Goal: Information Seeking & Learning: Learn about a topic

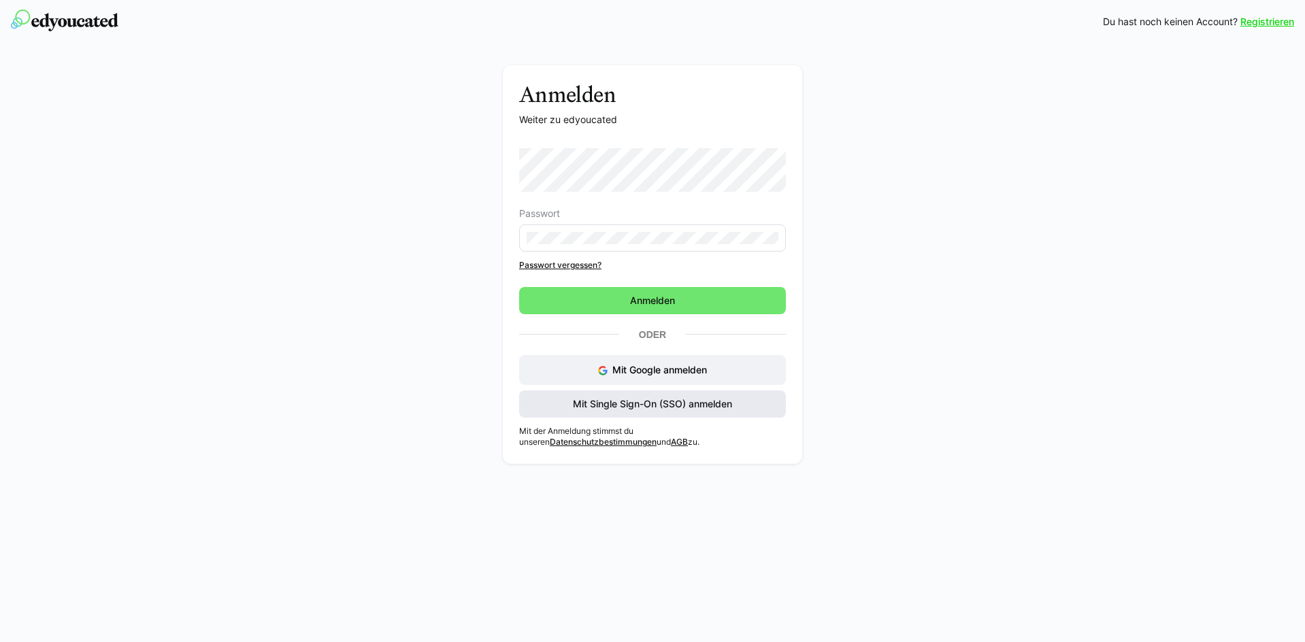
click at [610, 411] on span "Mit Single Sign-On (SSO) anmelden" at bounding box center [652, 404] width 267 height 27
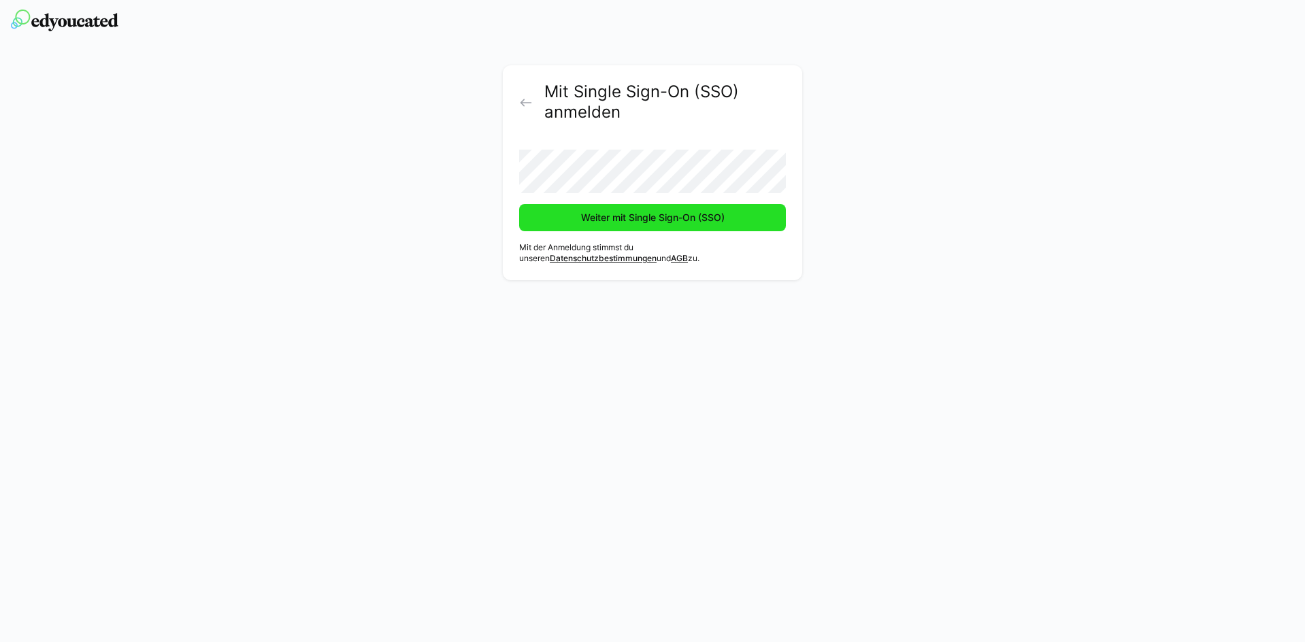
click at [707, 213] on span "Weiter mit Single Sign-On (SSO)" at bounding box center [653, 218] width 148 height 14
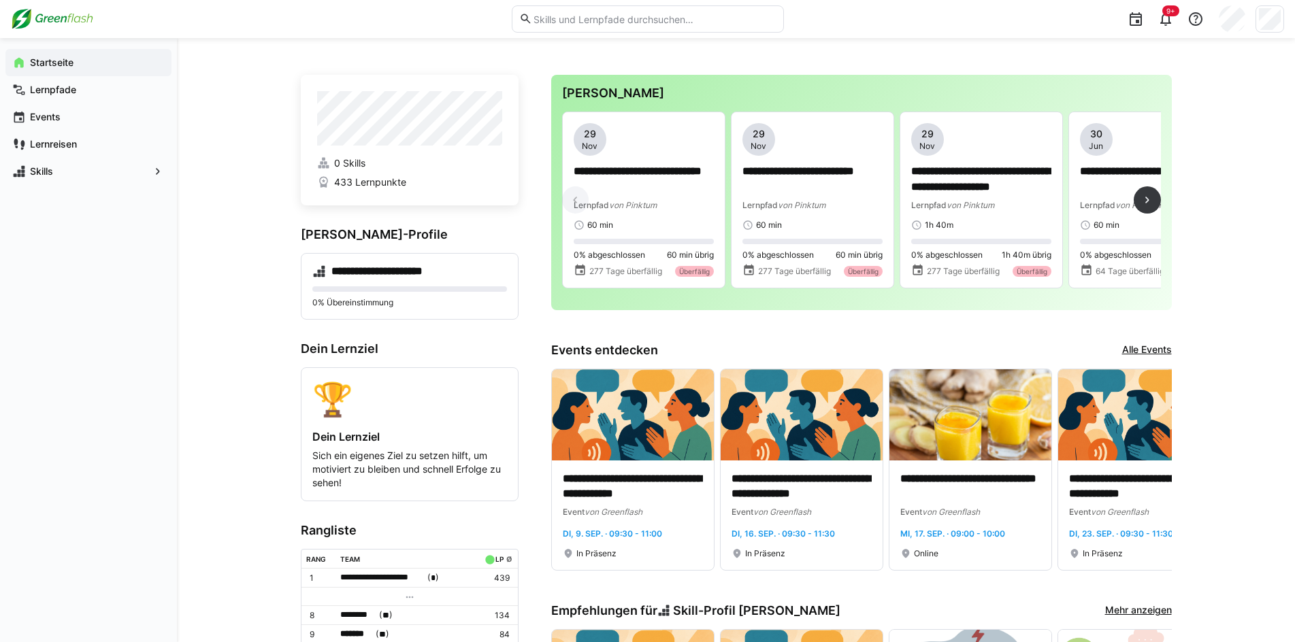
click at [629, 298] on div "**********" at bounding box center [861, 206] width 599 height 188
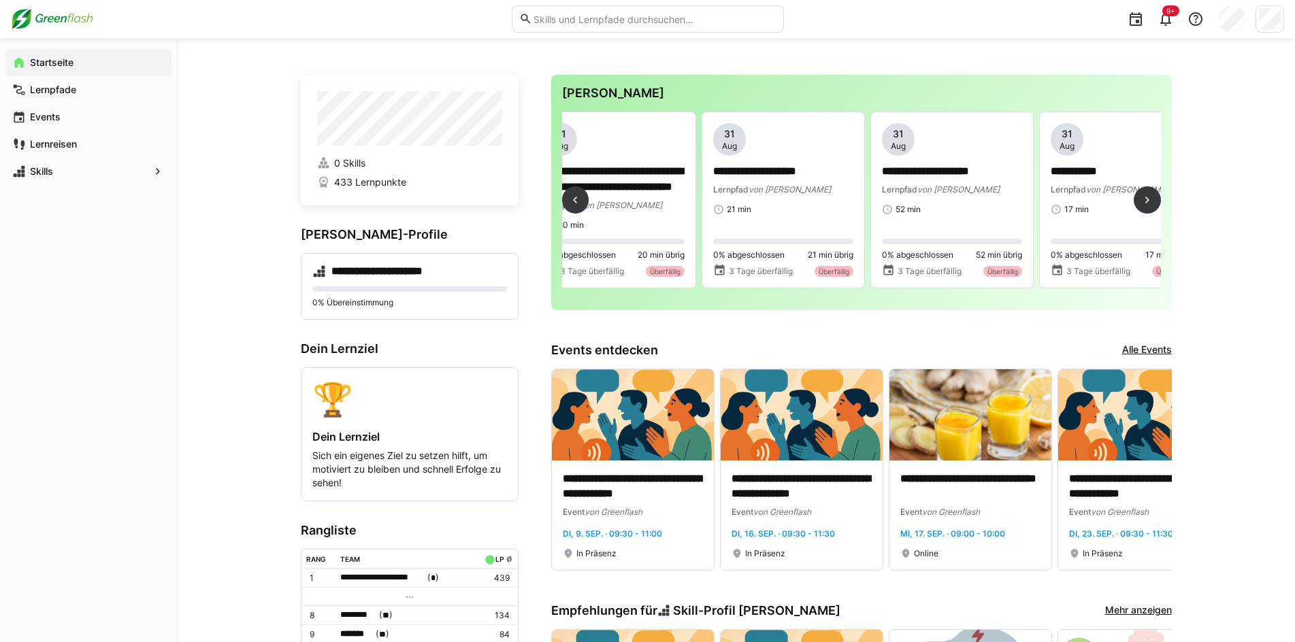
scroll to position [0, 1610]
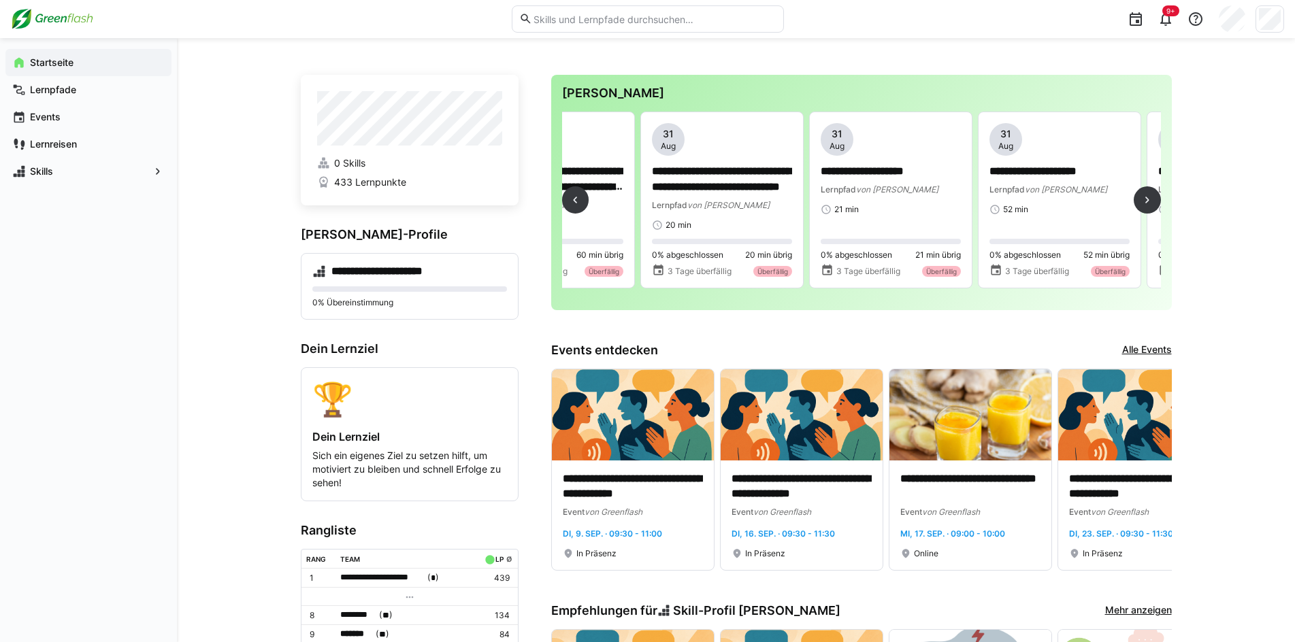
drag, startPoint x: 911, startPoint y: 297, endPoint x: 922, endPoint y: 295, distance: 11.2
click at [922, 295] on div "**********" at bounding box center [861, 206] width 599 height 188
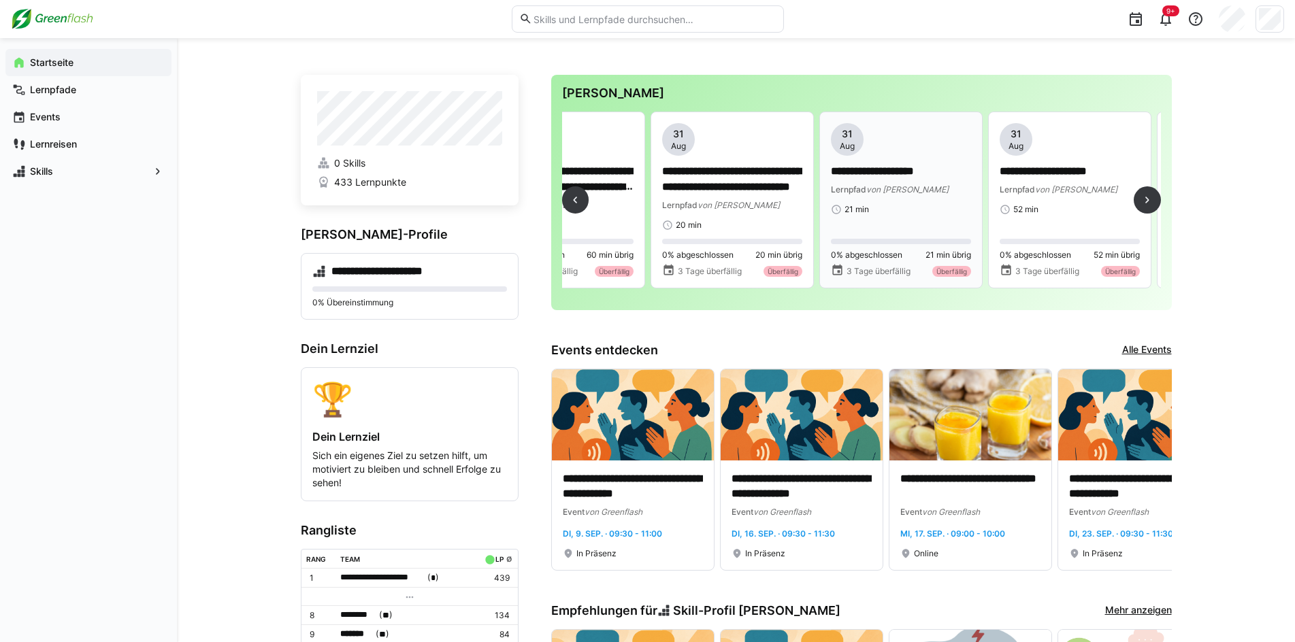
scroll to position [0, 1589]
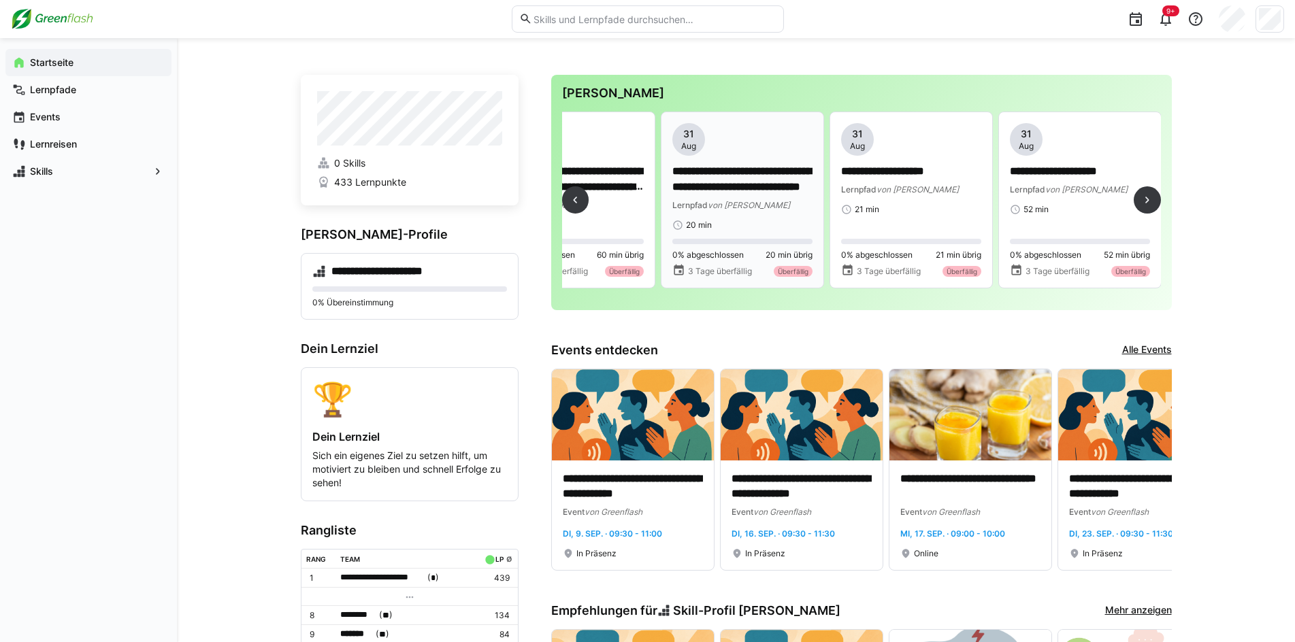
click at [723, 187] on p "**********" at bounding box center [742, 179] width 140 height 31
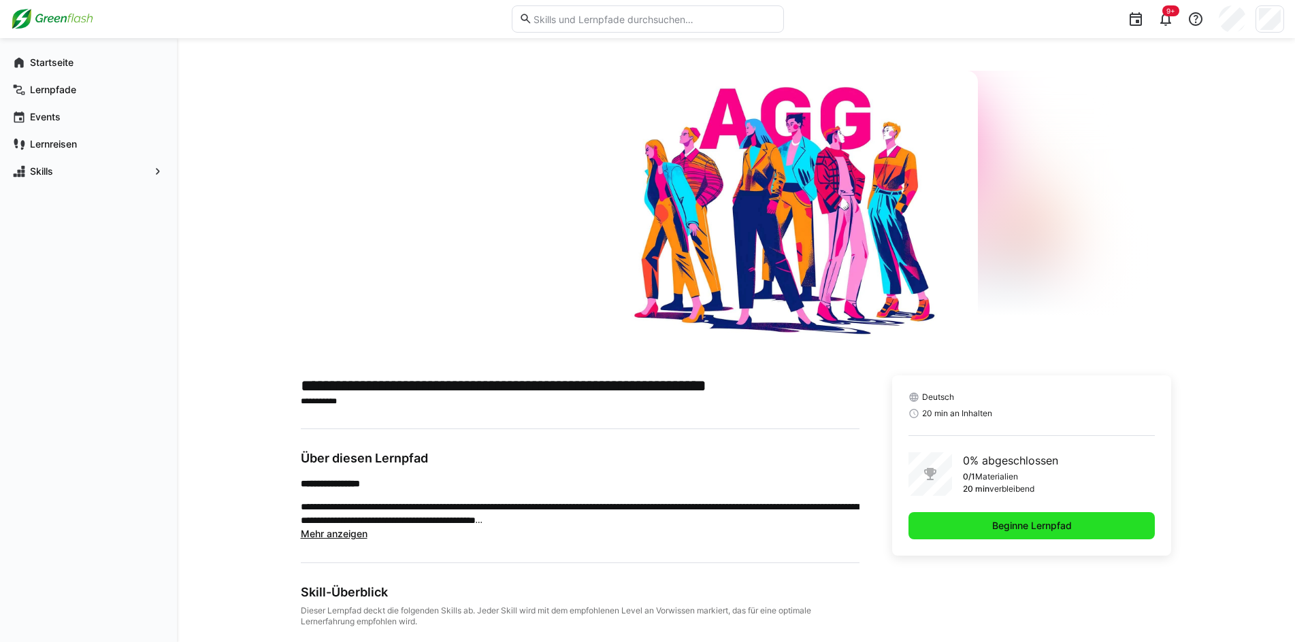
click at [987, 523] on span "Beginne Lernpfad" at bounding box center [1032, 525] width 247 height 27
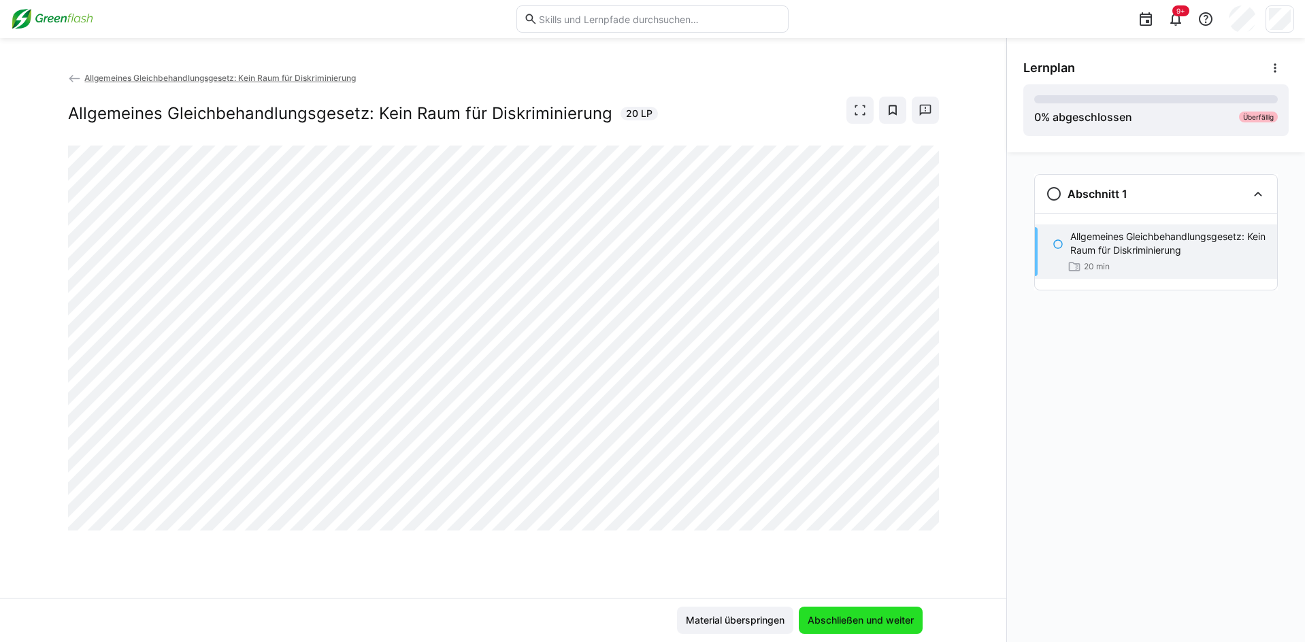
click at [830, 619] on span "Abschließen und weiter" at bounding box center [861, 621] width 110 height 14
click at [704, 607] on span "Material überspringen" at bounding box center [735, 620] width 116 height 27
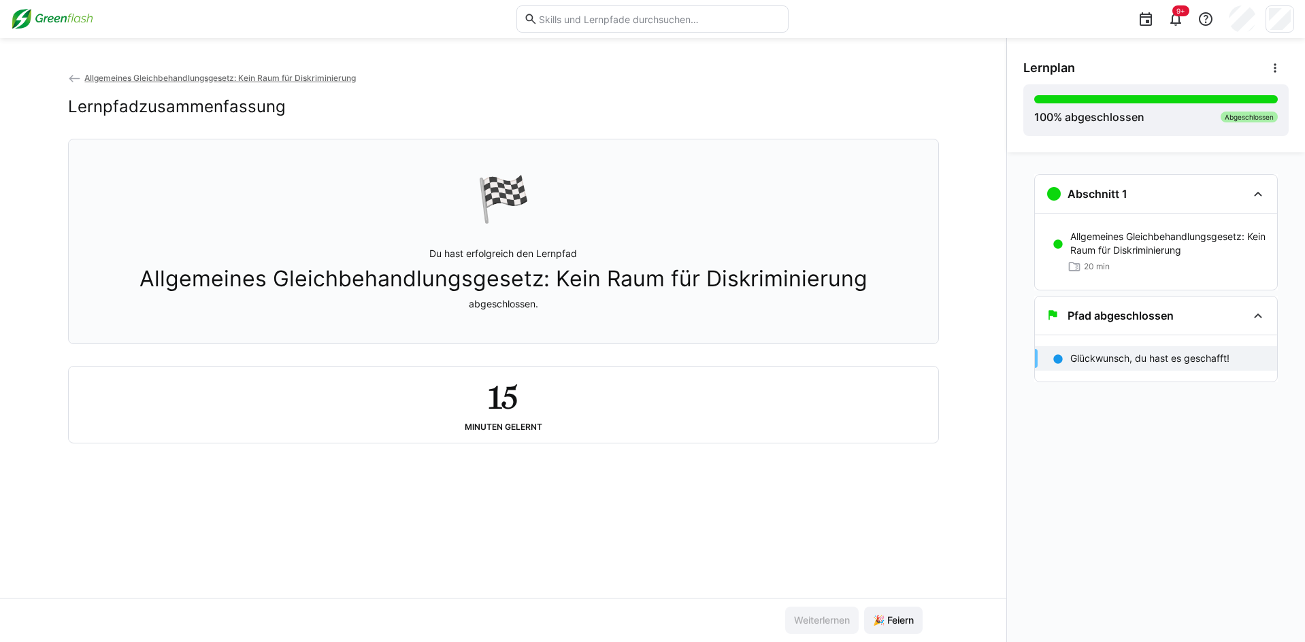
drag, startPoint x: 112, startPoint y: 80, endPoint x: 236, endPoint y: 118, distance: 130.2
click at [112, 80] on span "Allgemeines Gleichbehandlungsgesetz: Kein Raum für Diskriminierung" at bounding box center [220, 78] width 272 height 10
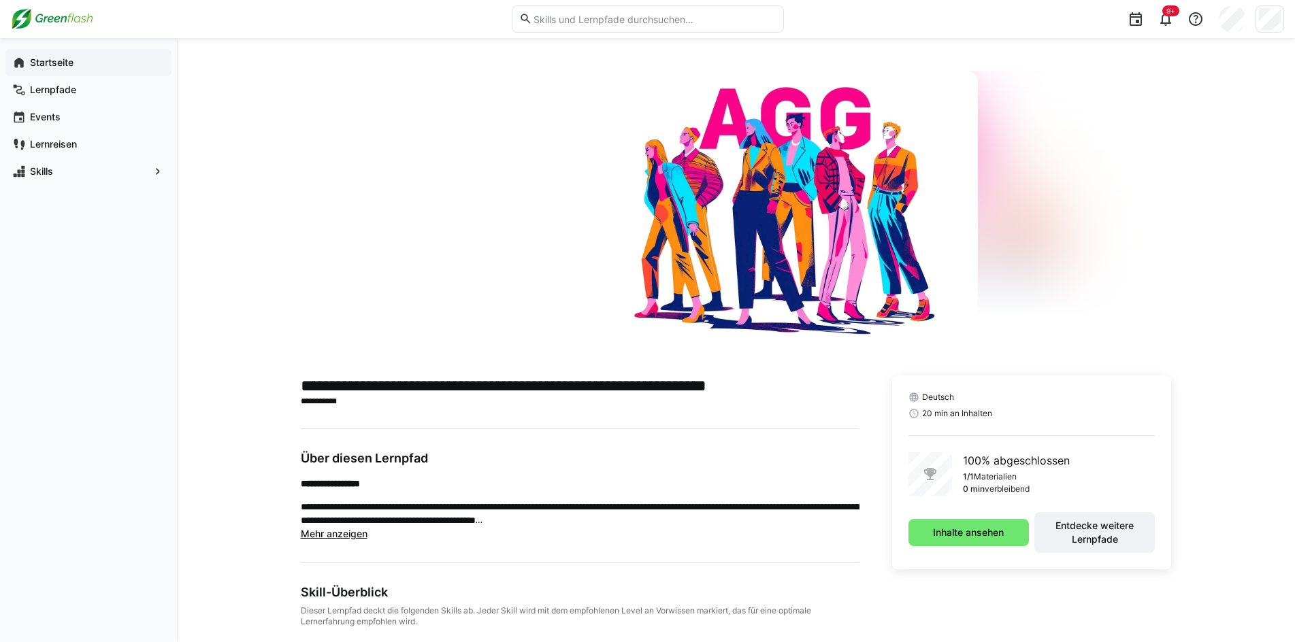
click at [0, 0] on app-navigation-label "Startseite" at bounding box center [0, 0] width 0 height 0
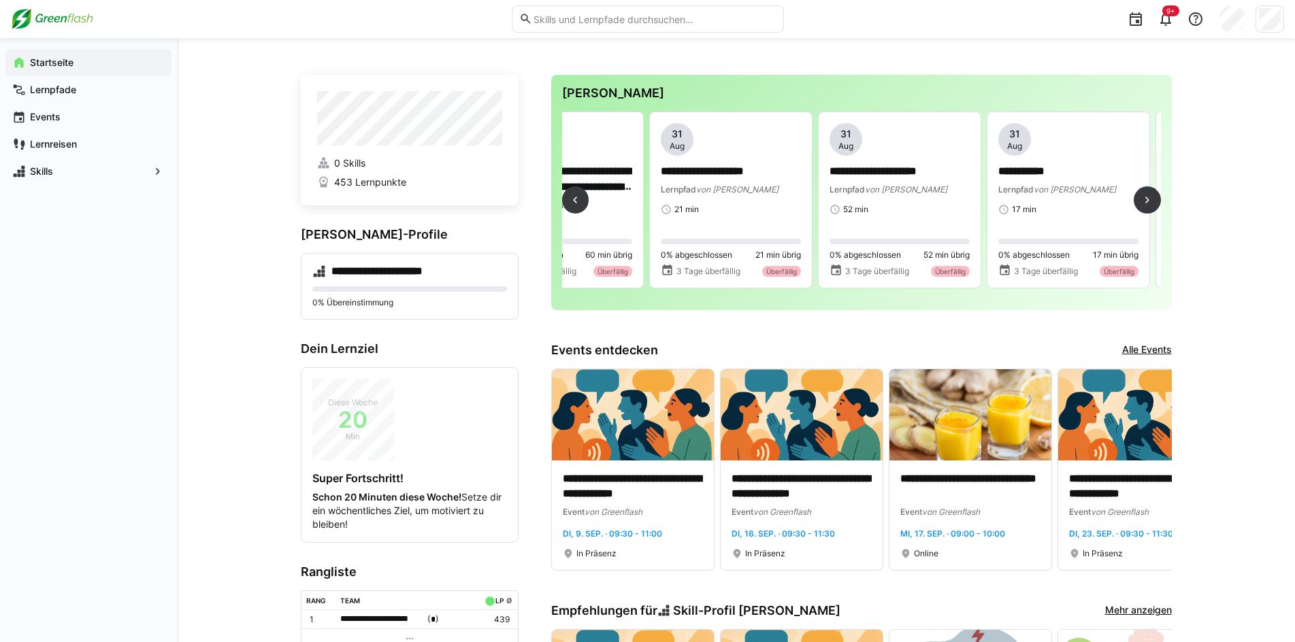
scroll to position [0, 1611]
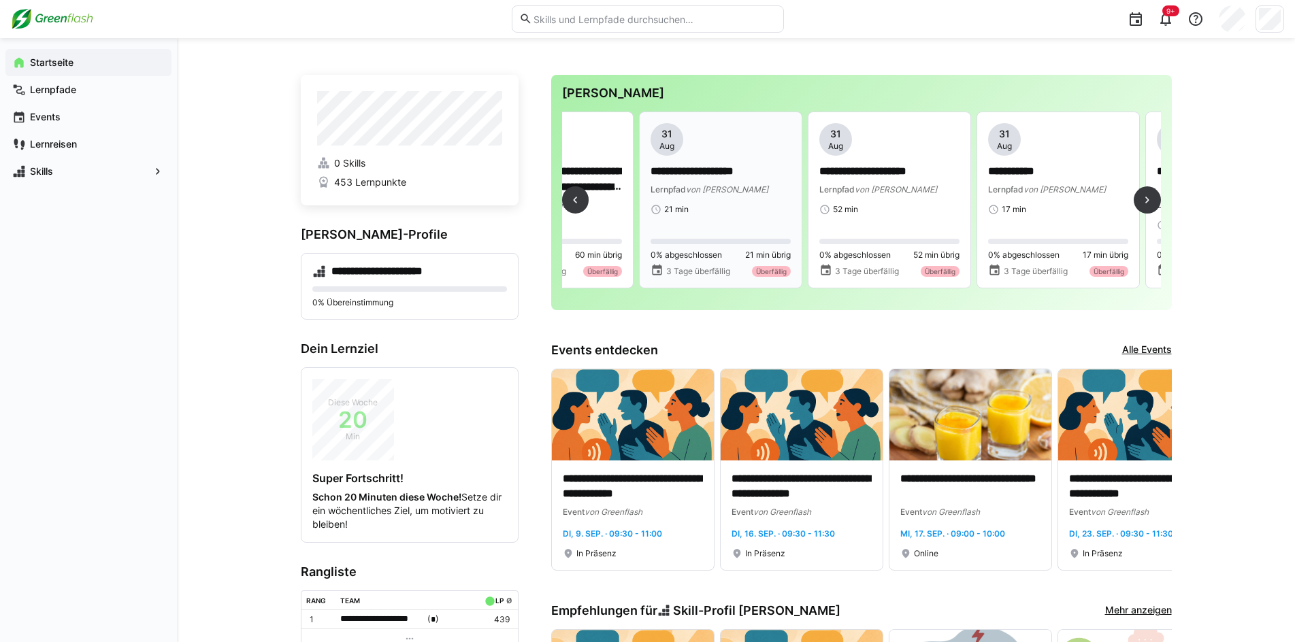
click at [717, 178] on p "**********" at bounding box center [721, 172] width 140 height 16
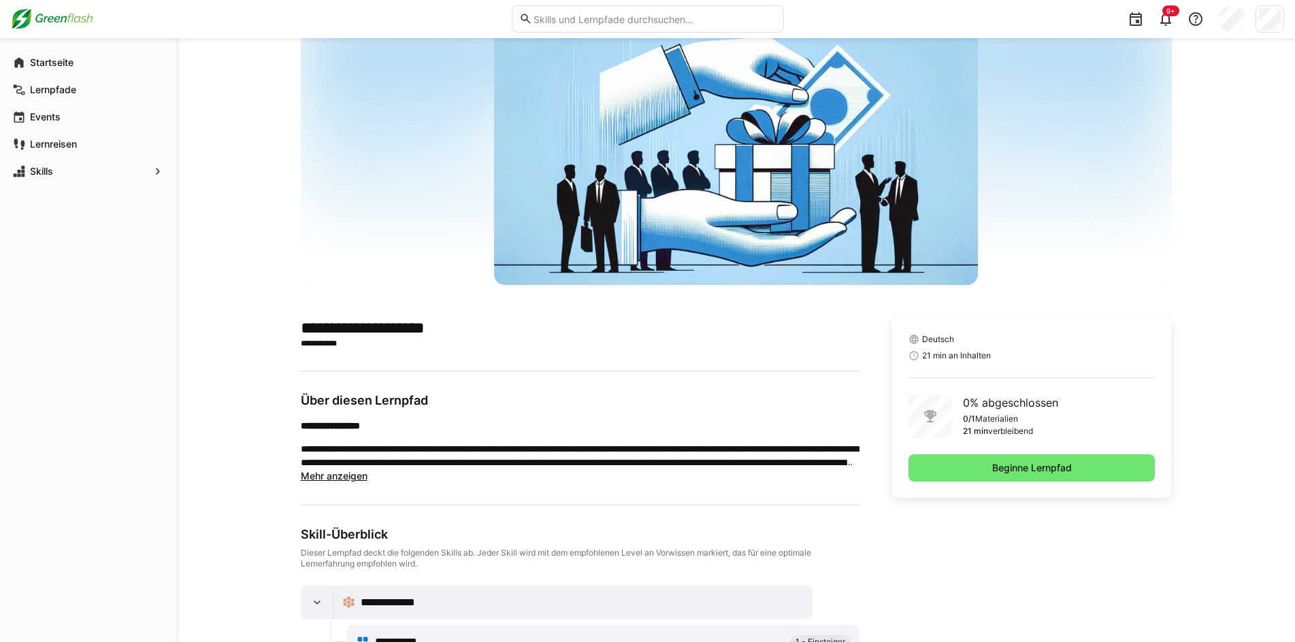
scroll to position [108, 0]
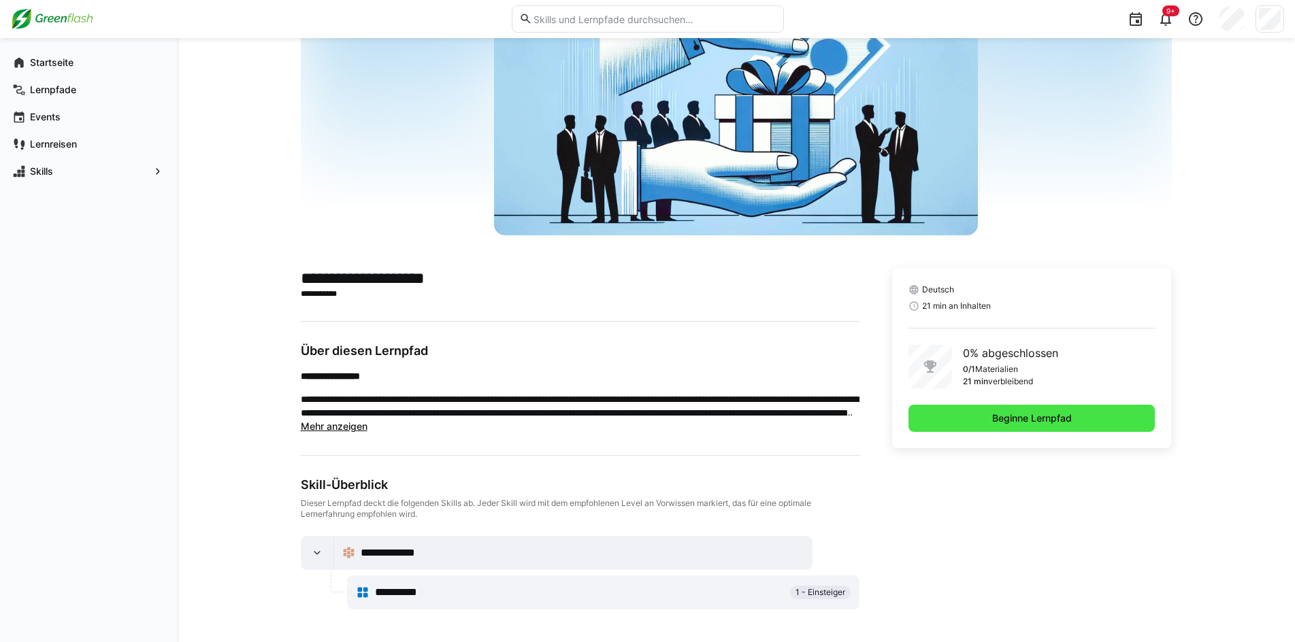
click at [983, 426] on span "Beginne Lernpfad" at bounding box center [1032, 418] width 247 height 27
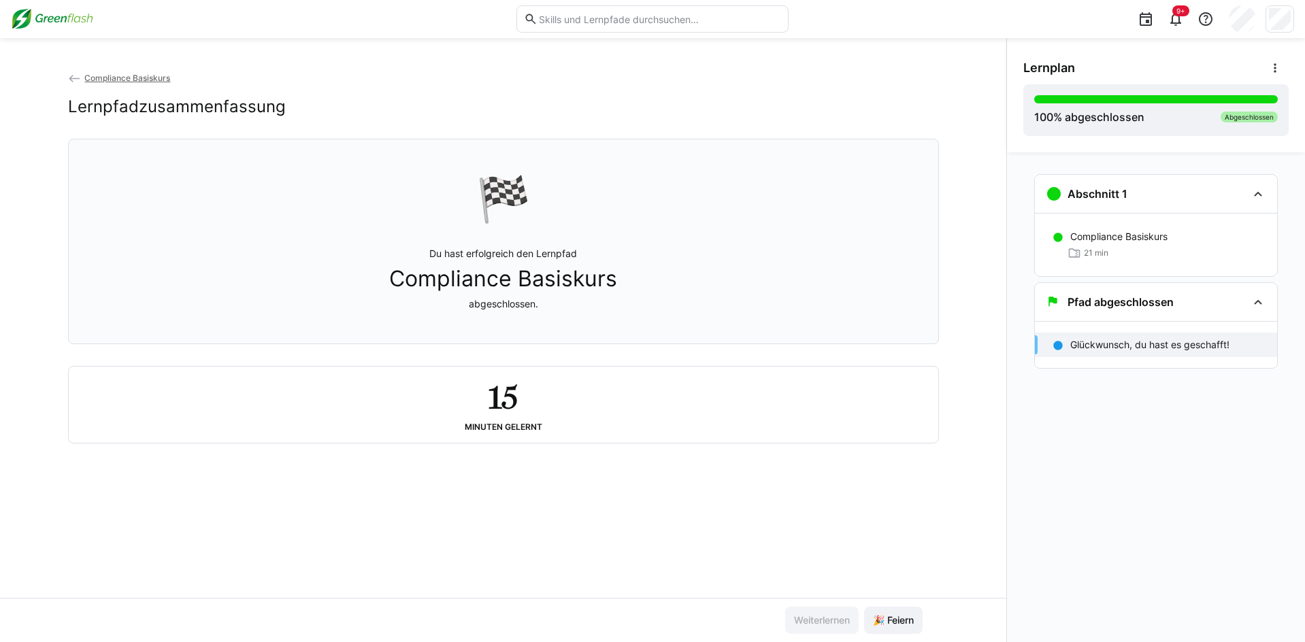
click at [105, 76] on span "Compliance Basiskurs" at bounding box center [127, 78] width 86 height 10
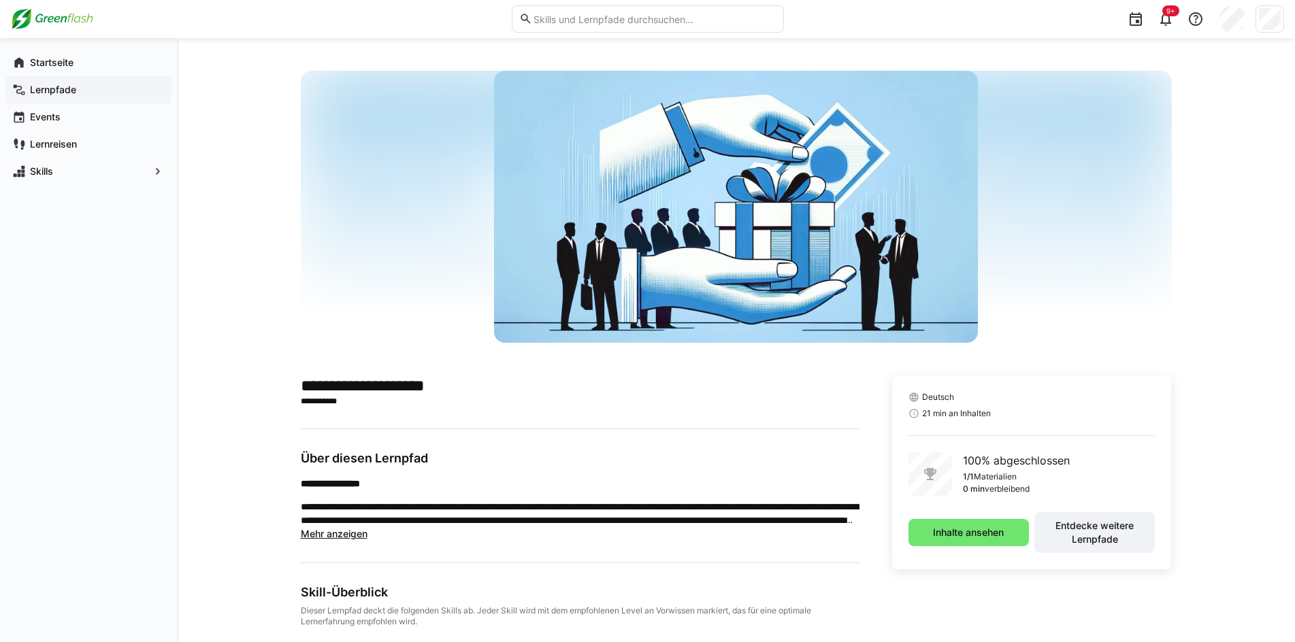
click at [0, 0] on app-navigation-label "Startseite" at bounding box center [0, 0] width 0 height 0
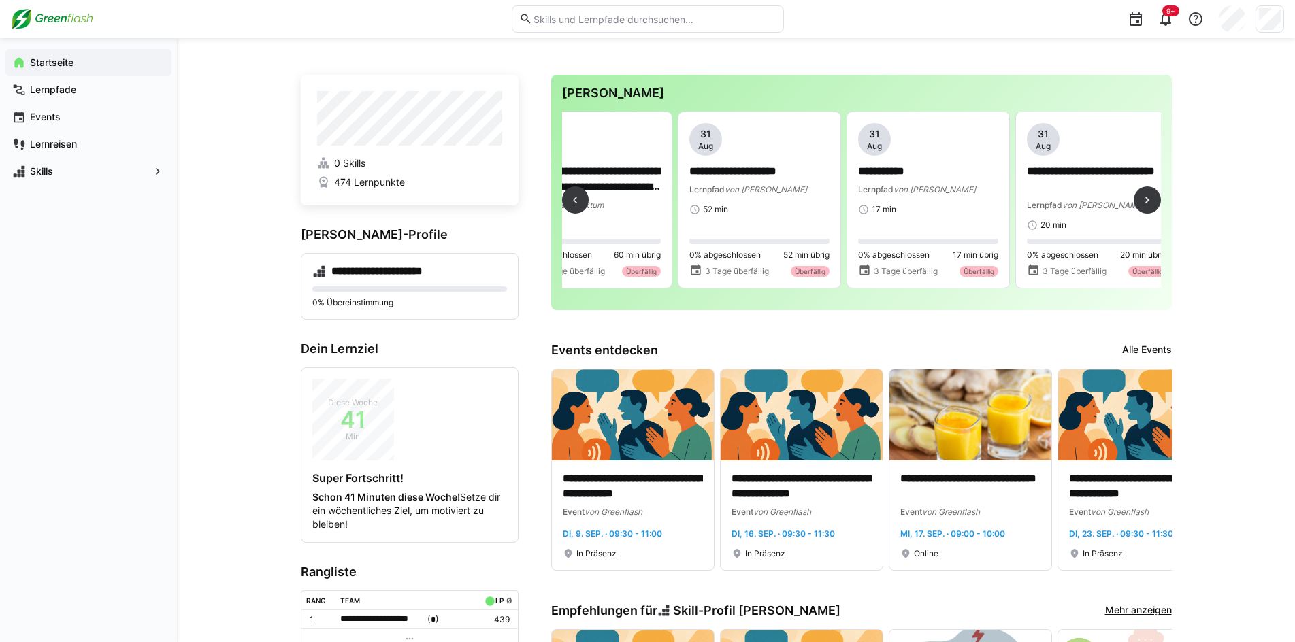
scroll to position [0, 1575]
click at [918, 182] on div "Lernpfad von MyBreev" at bounding box center [925, 189] width 140 height 14
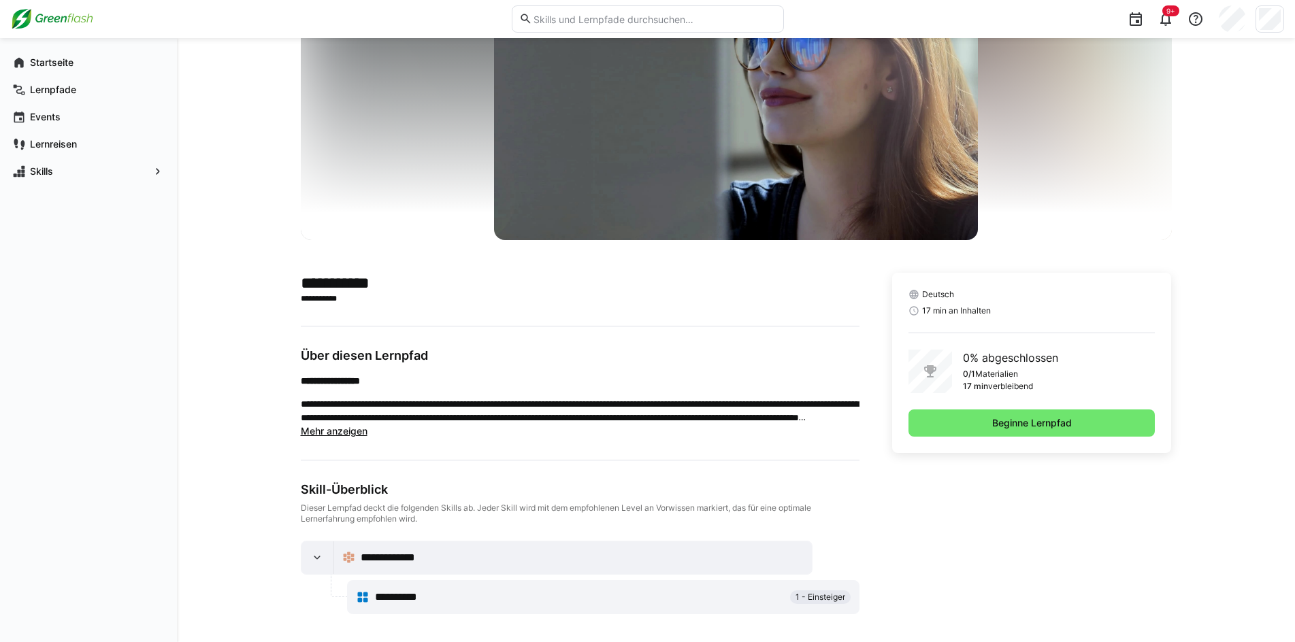
scroll to position [108, 0]
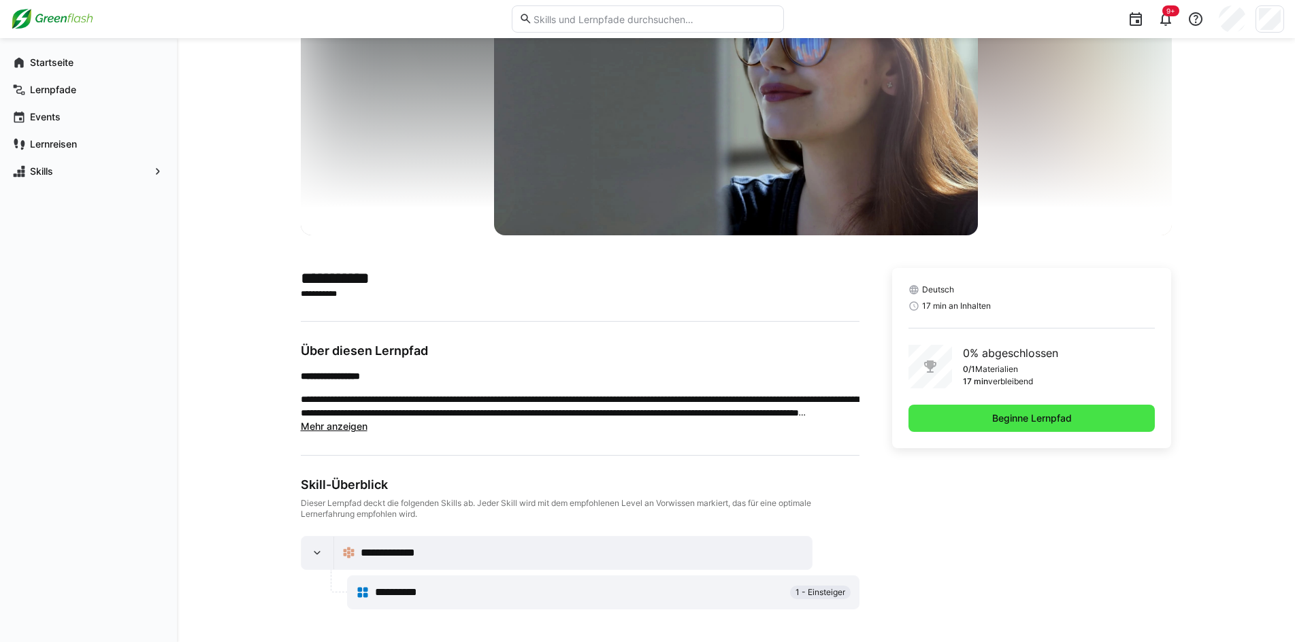
click at [1047, 417] on span "Beginne Lernpfad" at bounding box center [1032, 419] width 84 height 14
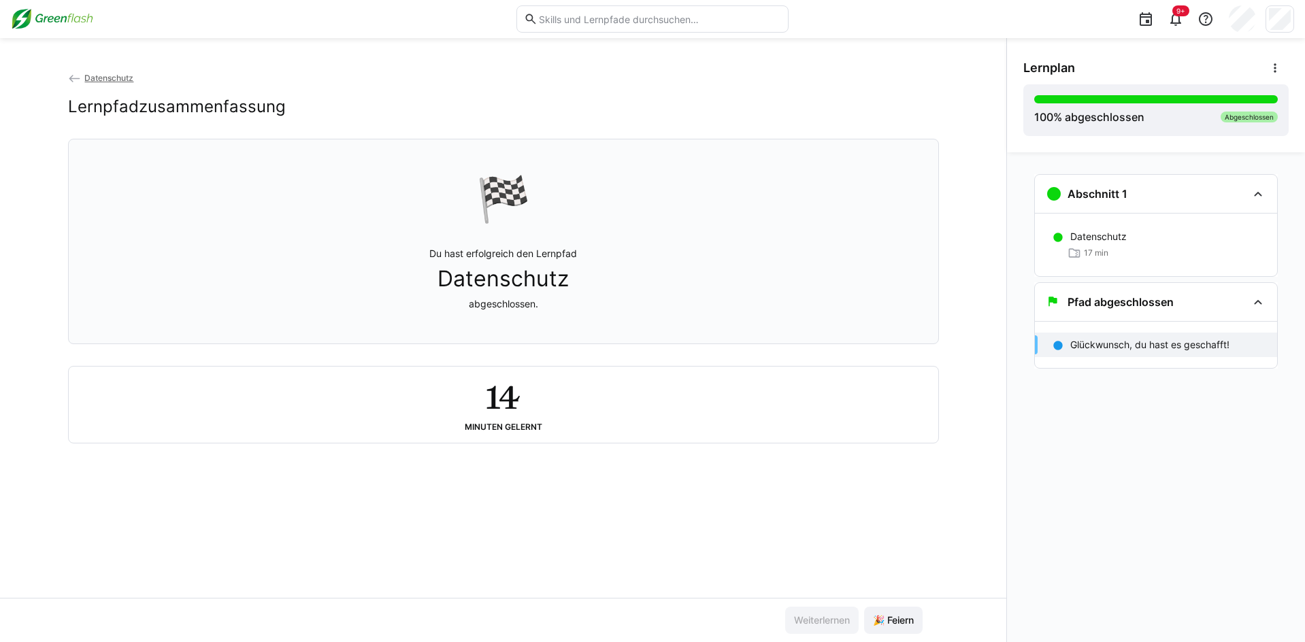
click at [102, 78] on span "Datenschutz" at bounding box center [108, 78] width 49 height 10
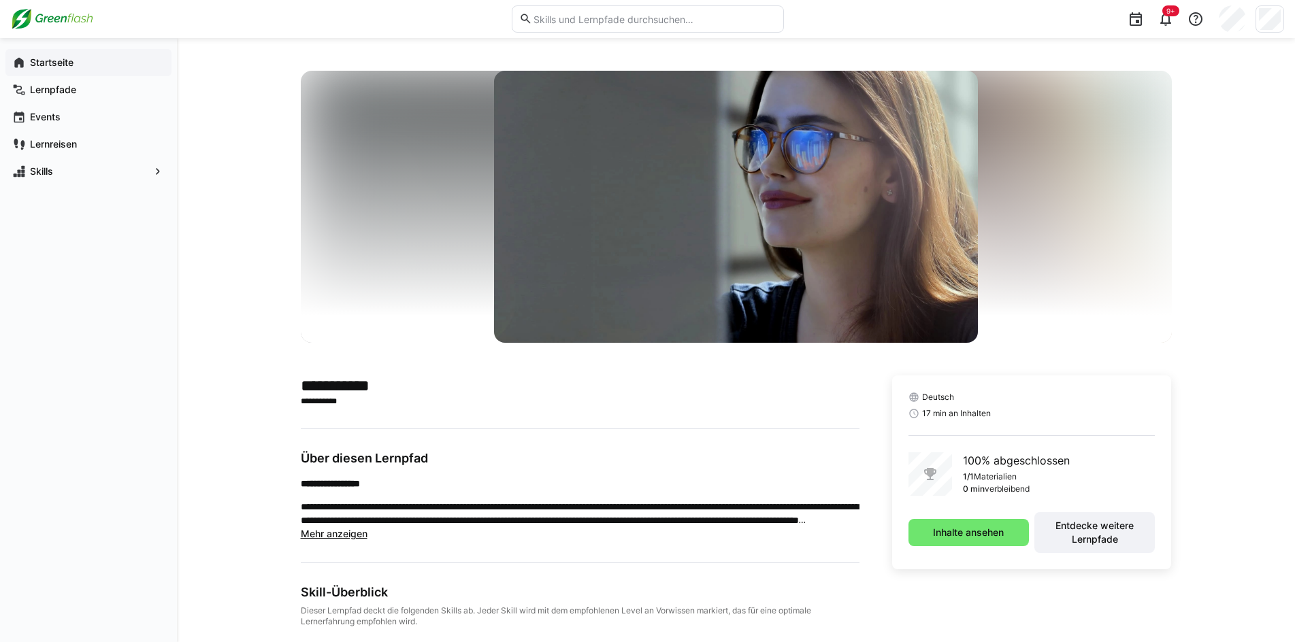
click at [0, 0] on app-navigation-label "Startseite" at bounding box center [0, 0] width 0 height 0
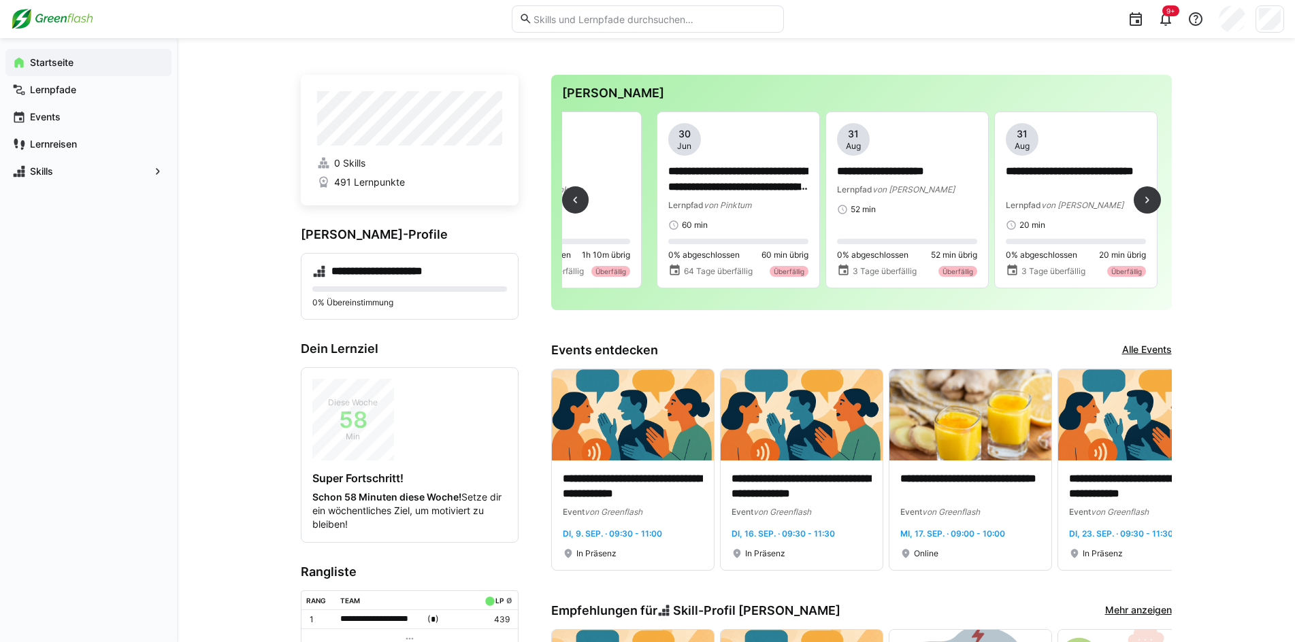
scroll to position [0, 1425]
click at [877, 158] on div "**********" at bounding box center [906, 169] width 140 height 92
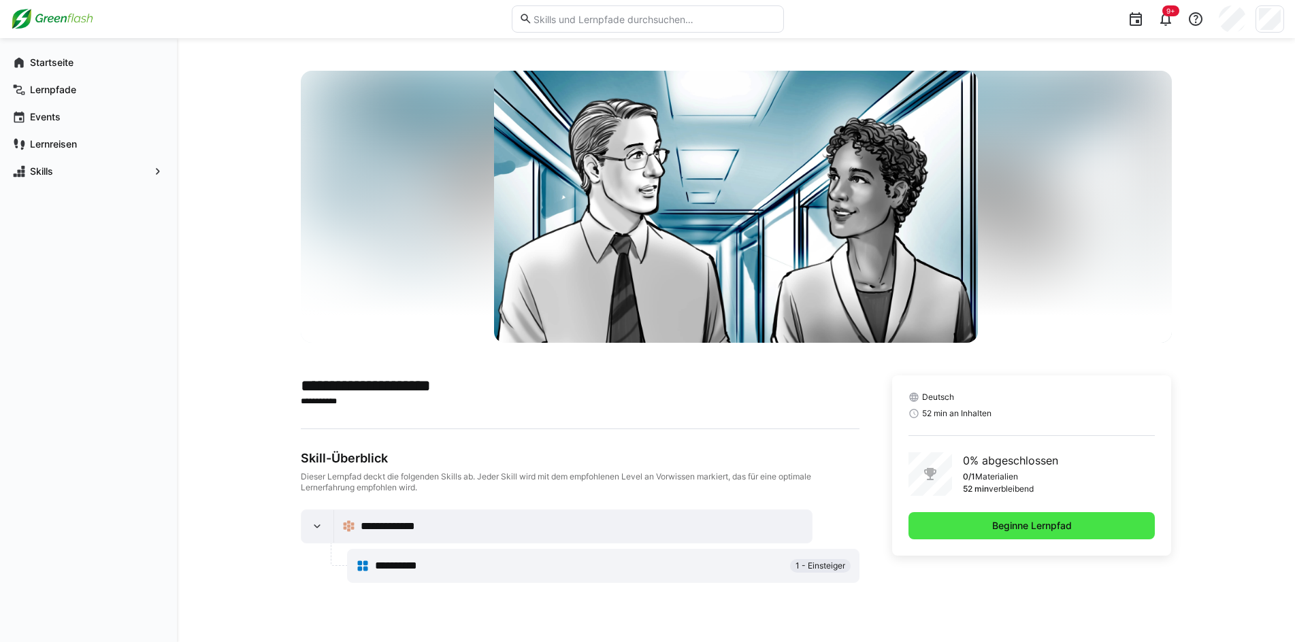
click at [927, 521] on span "Beginne Lernpfad" at bounding box center [1032, 525] width 247 height 27
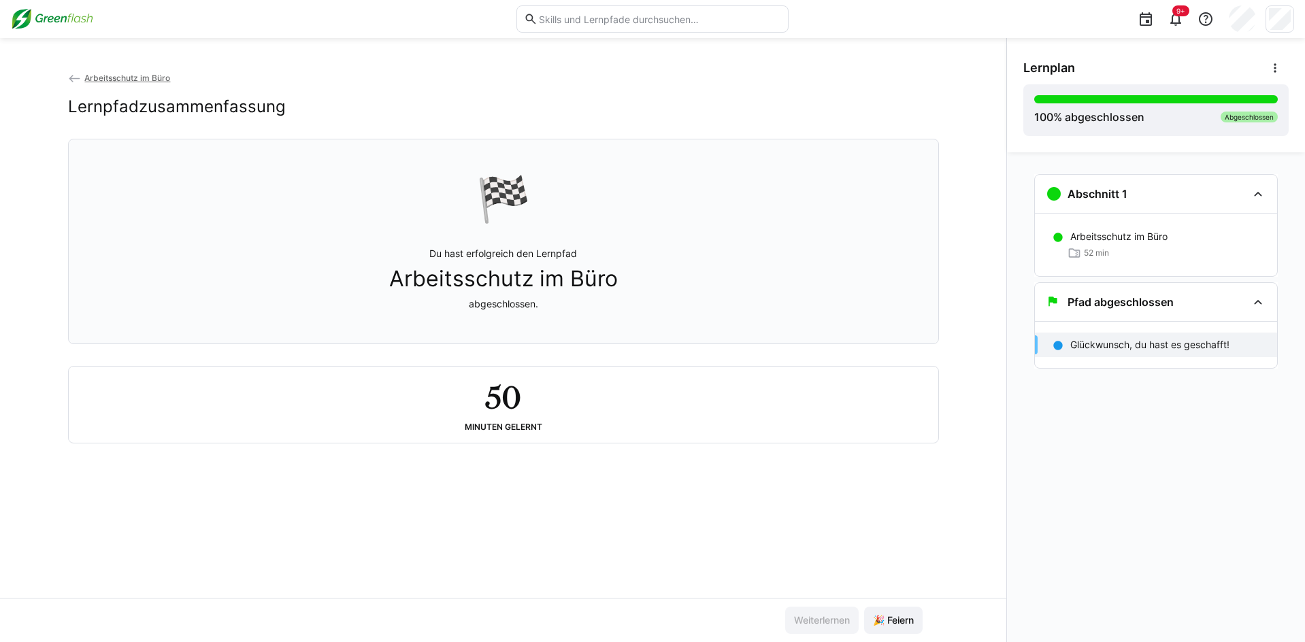
click at [107, 74] on span "Arbeitsschutz im Büro" at bounding box center [127, 78] width 86 height 10
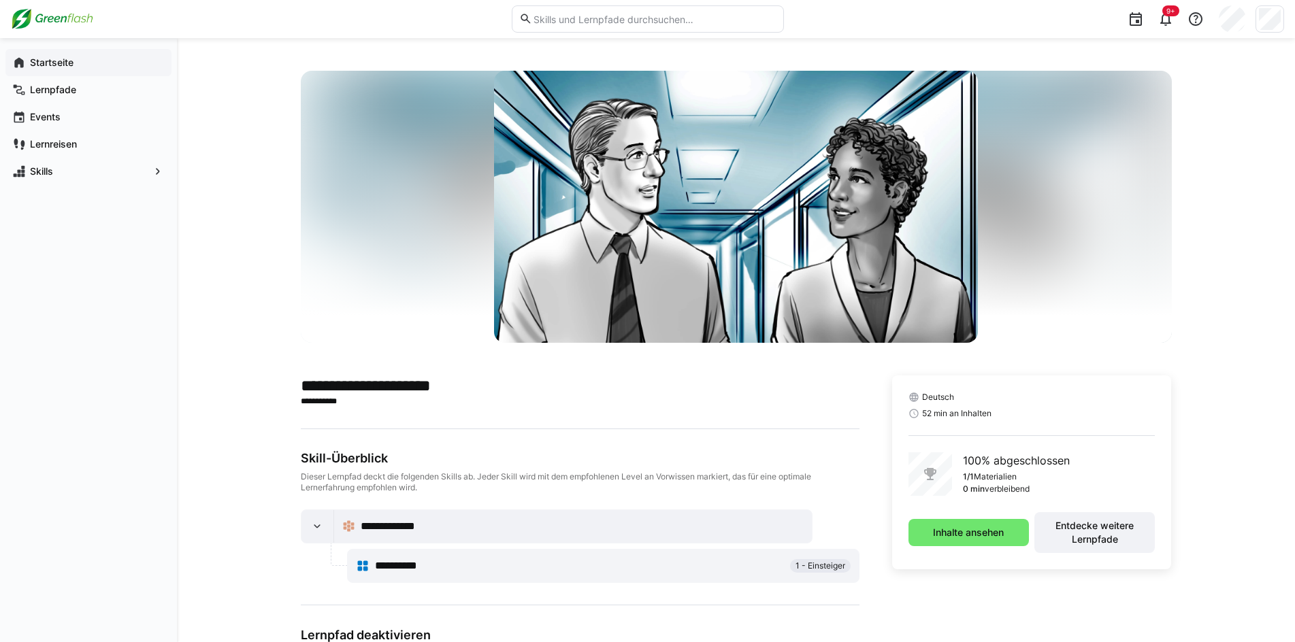
click at [26, 59] on div "Startseite" at bounding box center [88, 62] width 166 height 27
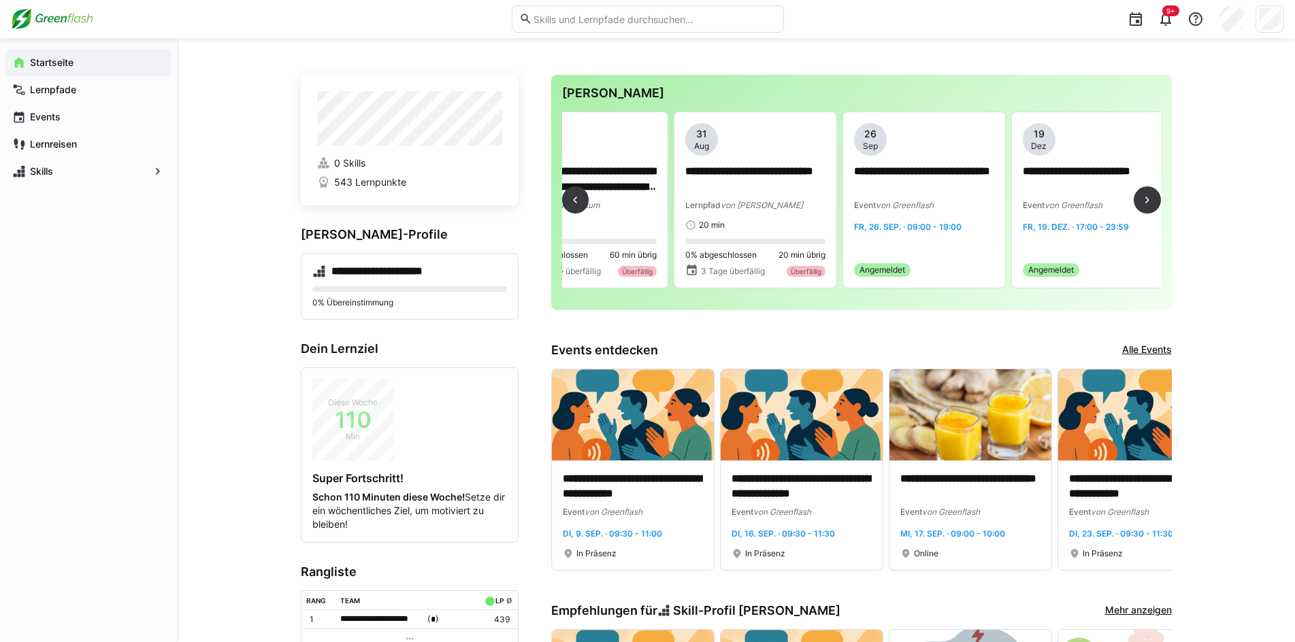
scroll to position [0, 1463]
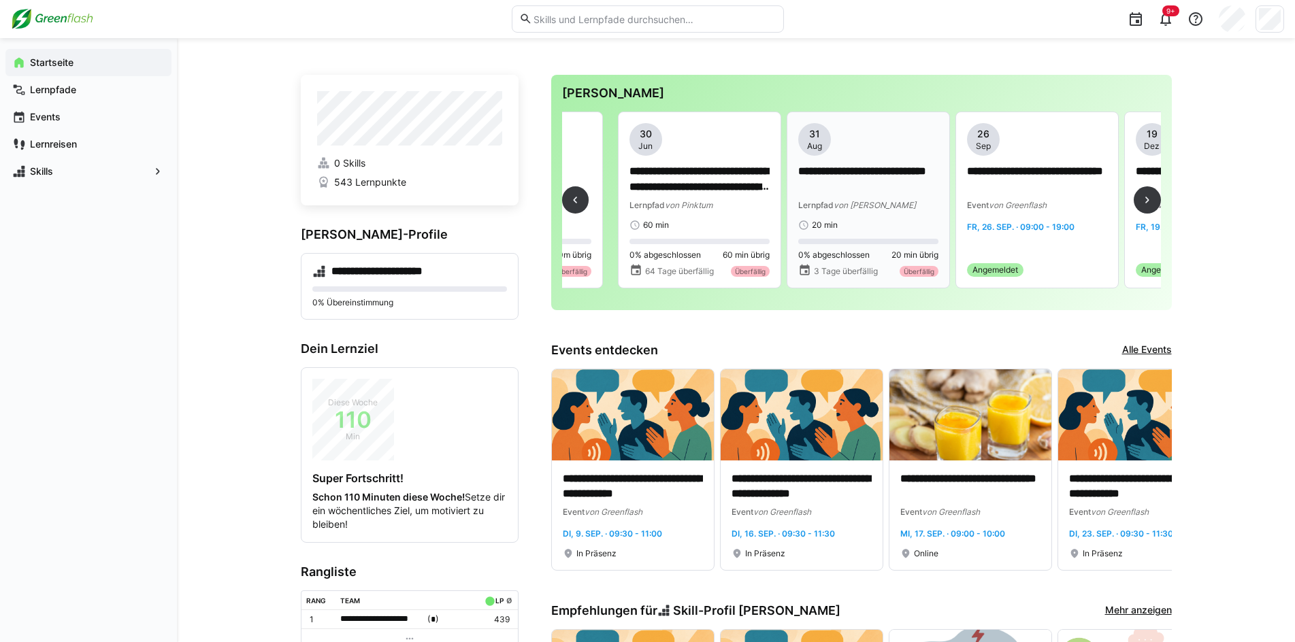
click at [852, 169] on p "**********" at bounding box center [868, 179] width 140 height 31
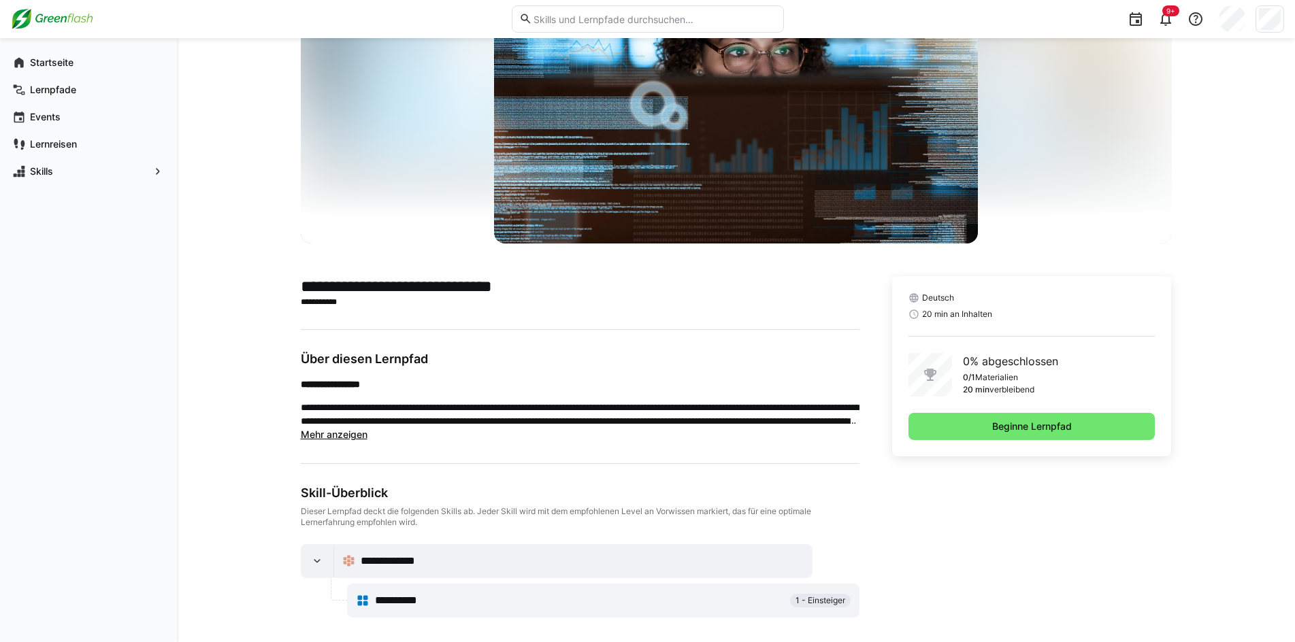
scroll to position [108, 0]
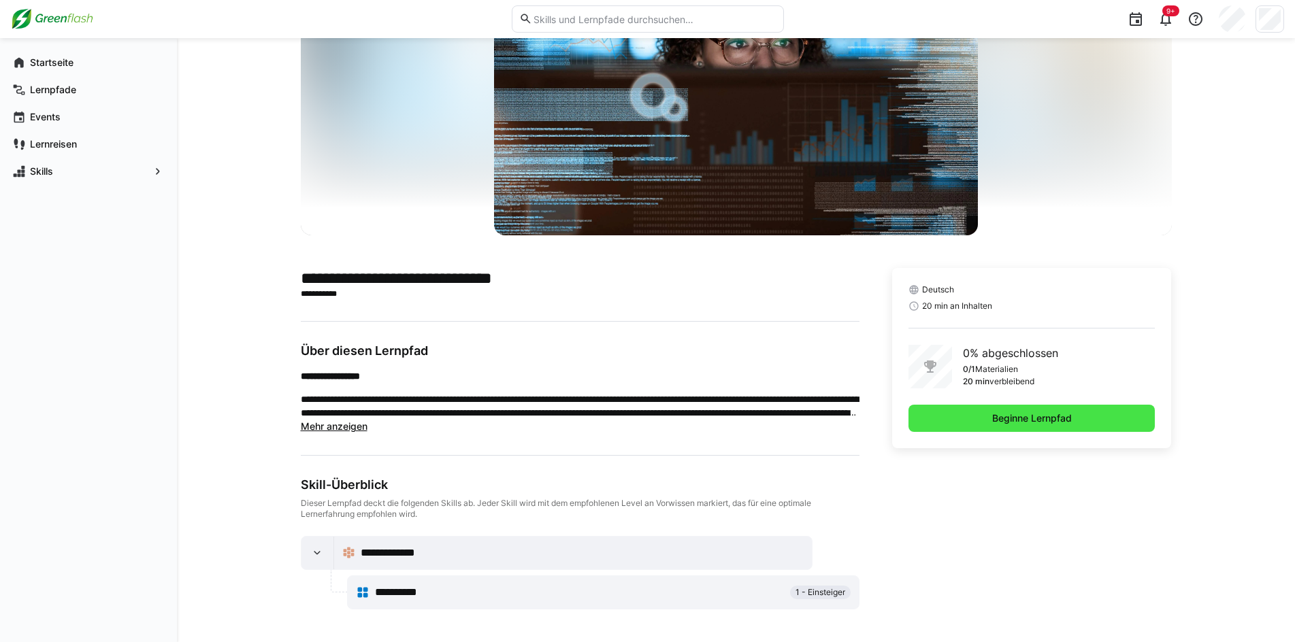
click at [990, 420] on span "Beginne Lernpfad" at bounding box center [1032, 419] width 84 height 14
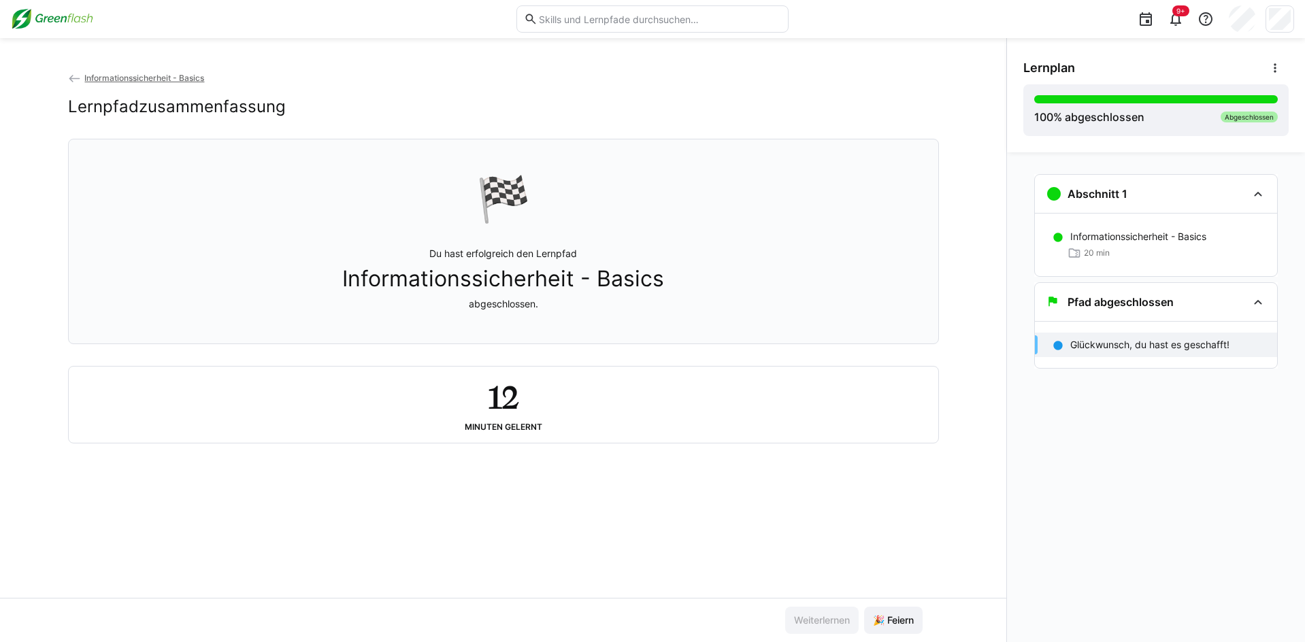
drag, startPoint x: 132, startPoint y: 82, endPoint x: 199, endPoint y: 97, distance: 69.0
click at [133, 82] on span "Informationssicherheit - Basics" at bounding box center [144, 78] width 120 height 10
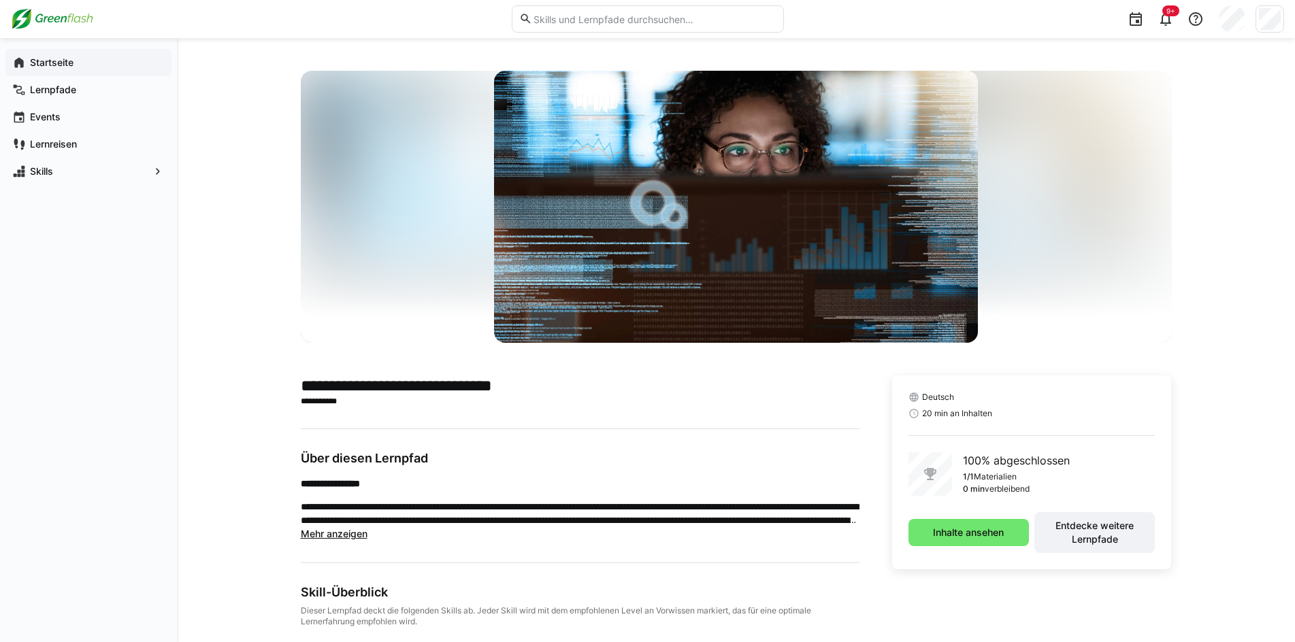
click at [0, 0] on app-navigation-label "Startseite" at bounding box center [0, 0] width 0 height 0
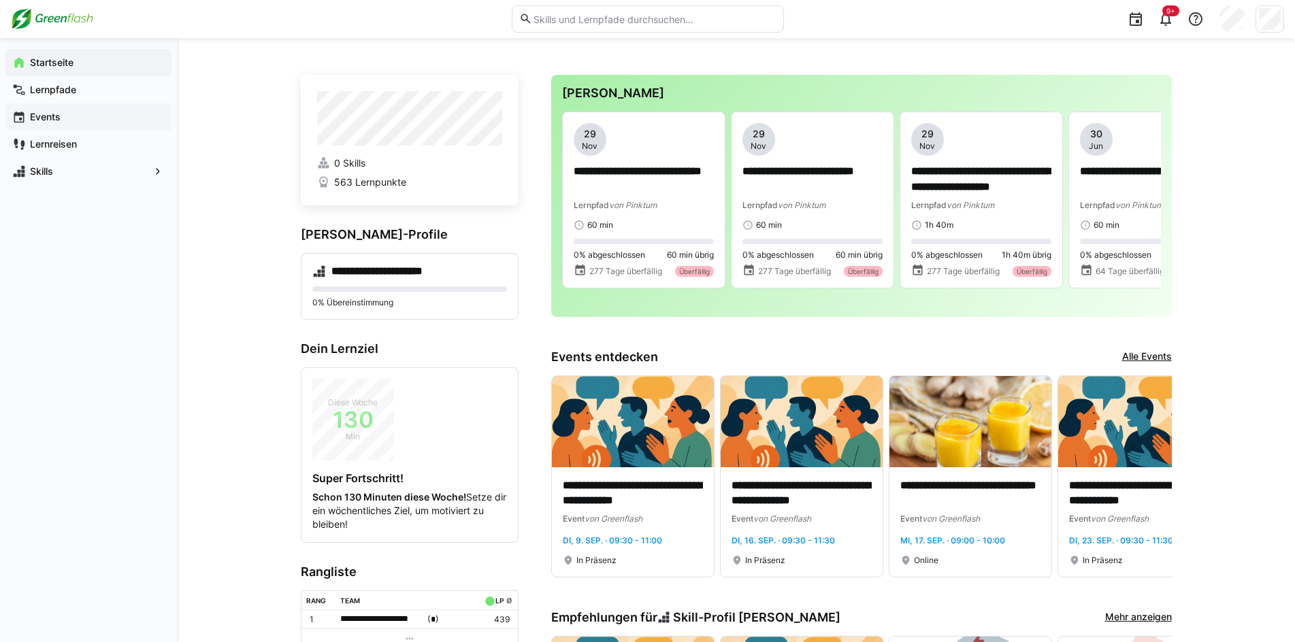
click at [0, 0] on app-navigation-label "Events" at bounding box center [0, 0] width 0 height 0
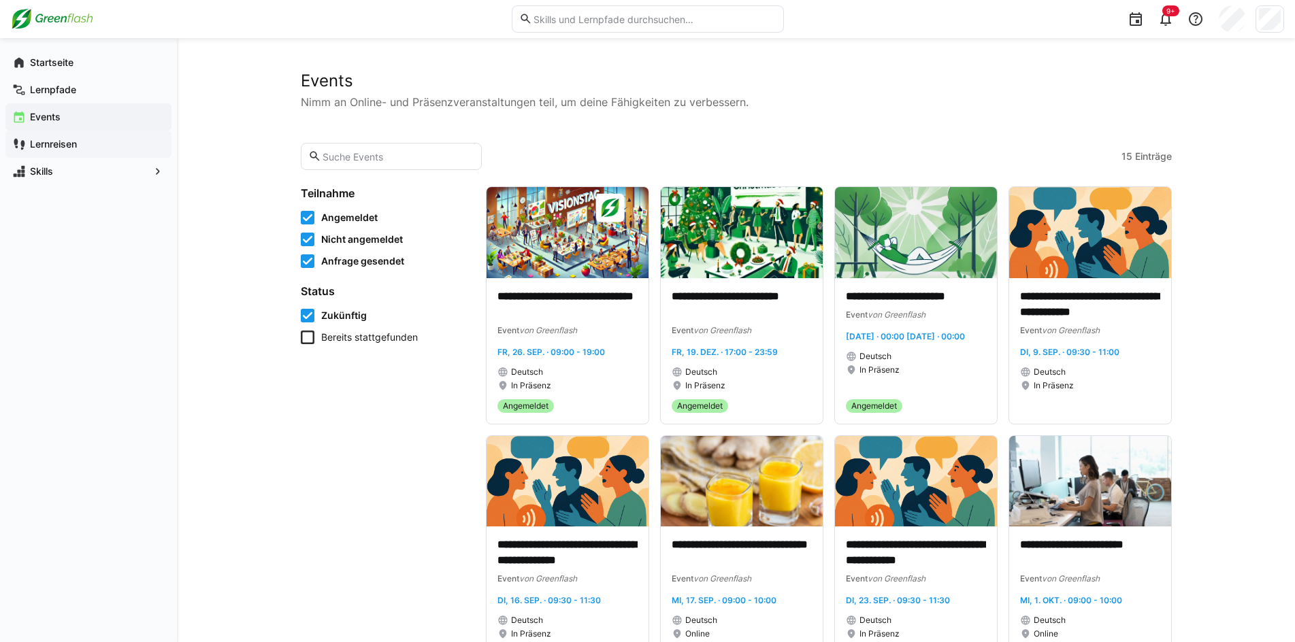
click at [0, 0] on app-navigation-label "Lernreisen" at bounding box center [0, 0] width 0 height 0
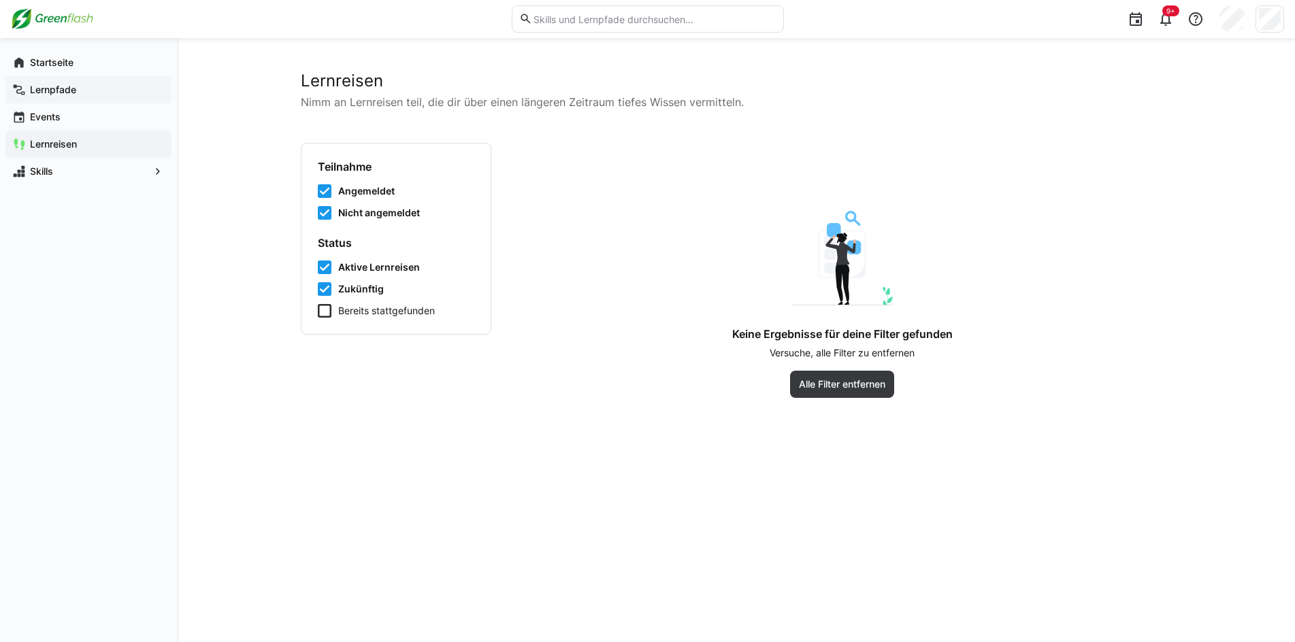
click at [0, 0] on app-navigation-label "Lernpfade" at bounding box center [0, 0] width 0 height 0
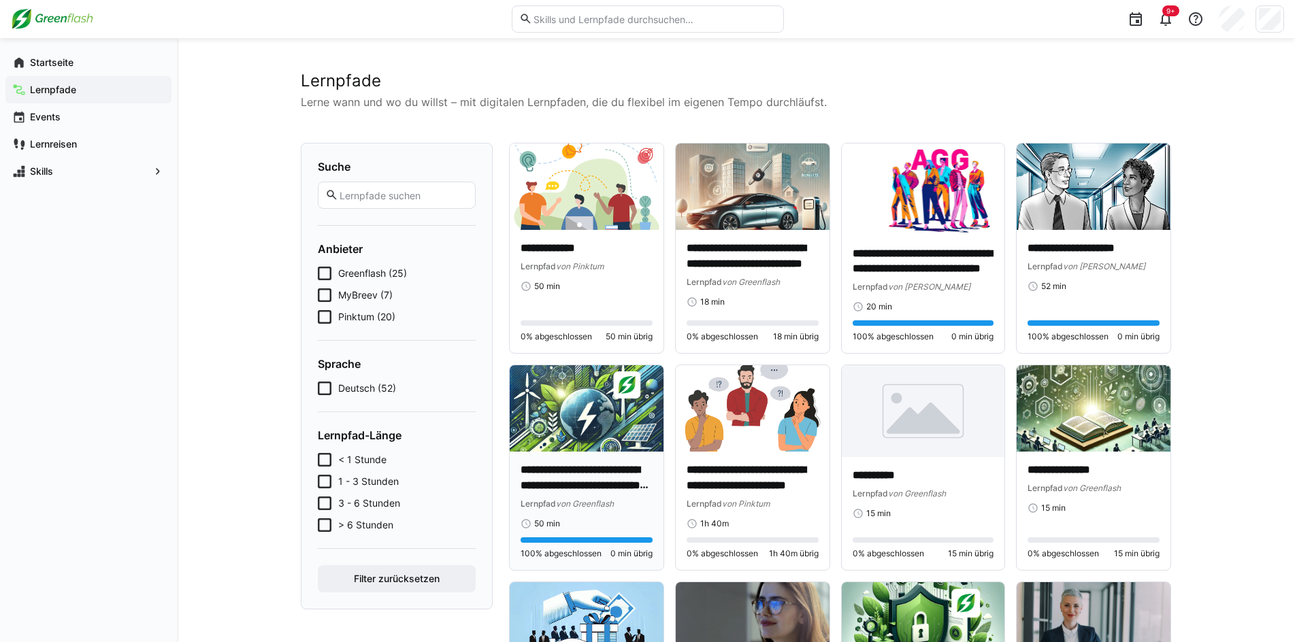
click at [540, 402] on img at bounding box center [587, 408] width 154 height 86
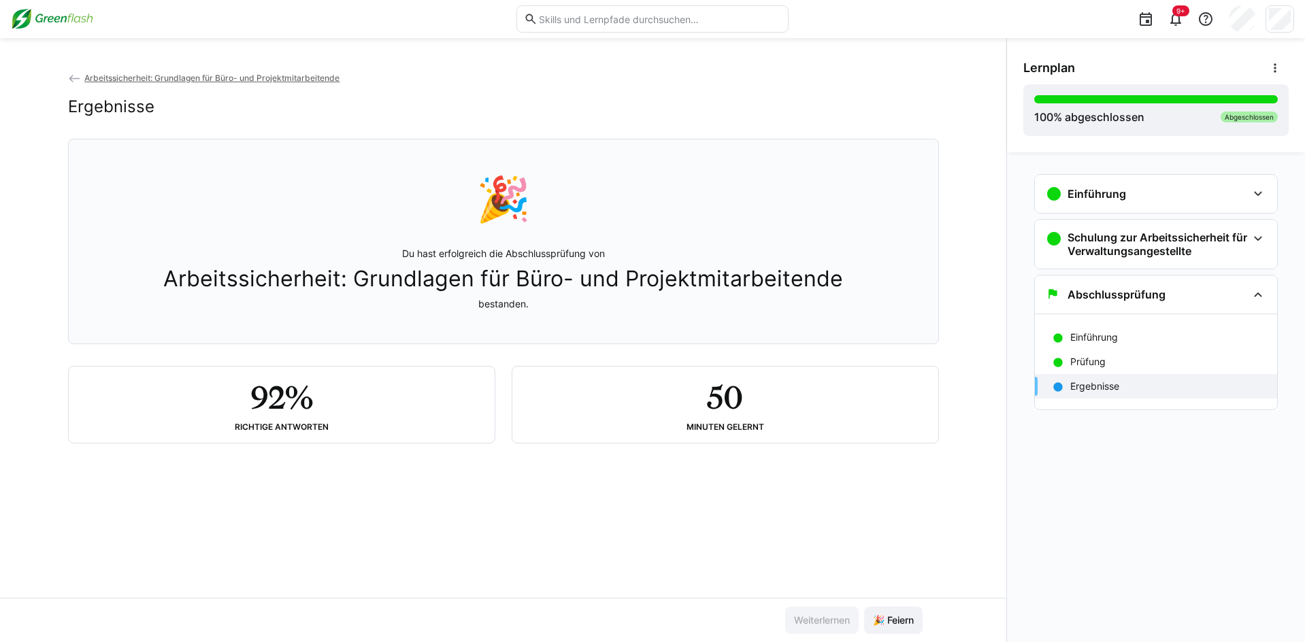
click at [68, 12] on img at bounding box center [52, 19] width 82 height 22
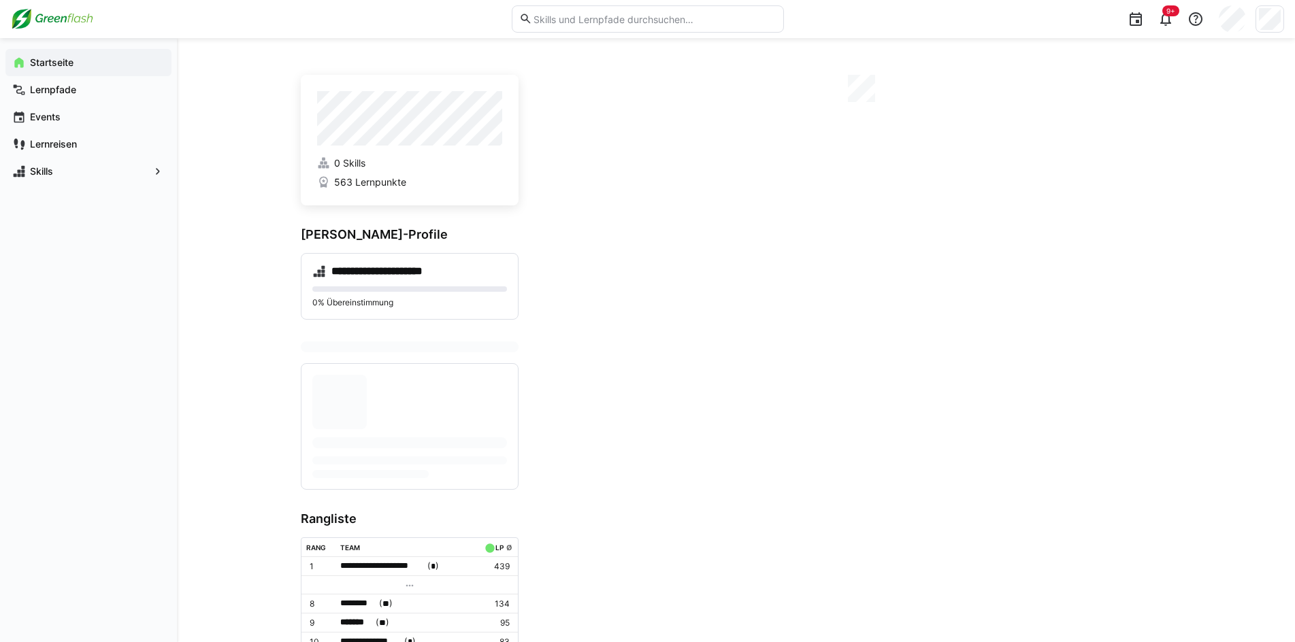
click at [82, 63] on span "Startseite" at bounding box center [96, 63] width 137 height 14
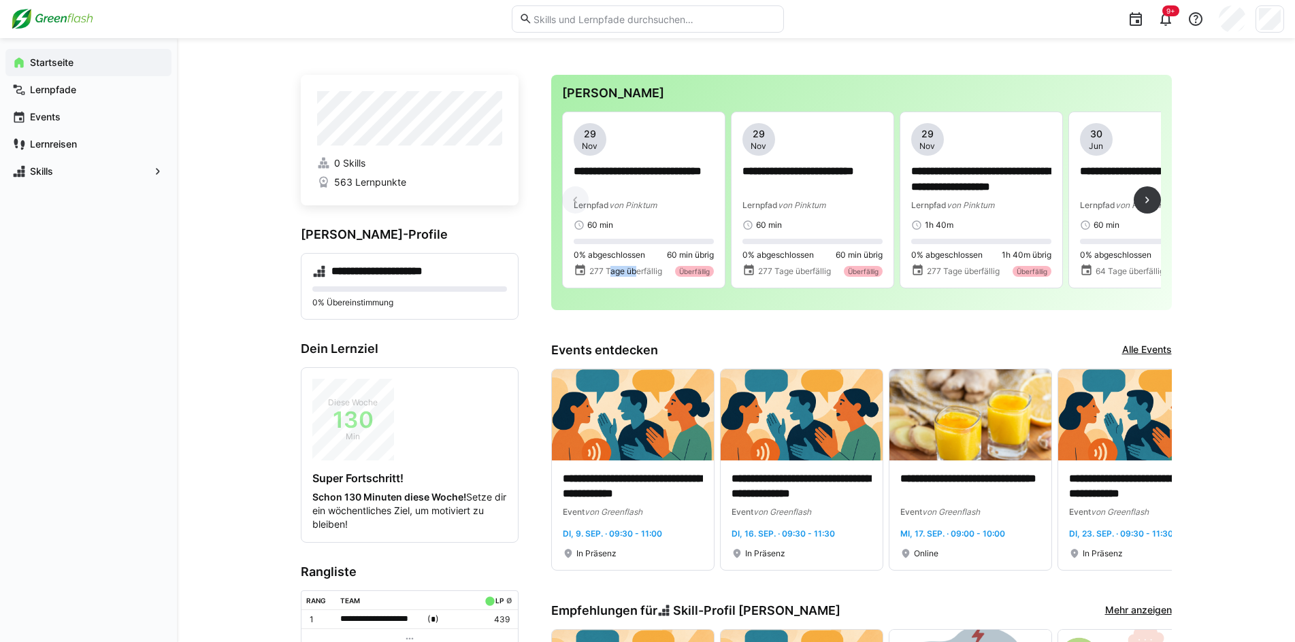
drag, startPoint x: 611, startPoint y: 297, endPoint x: 637, endPoint y: 297, distance: 25.9
click at [637, 297] on div "**********" at bounding box center [861, 206] width 599 height 188
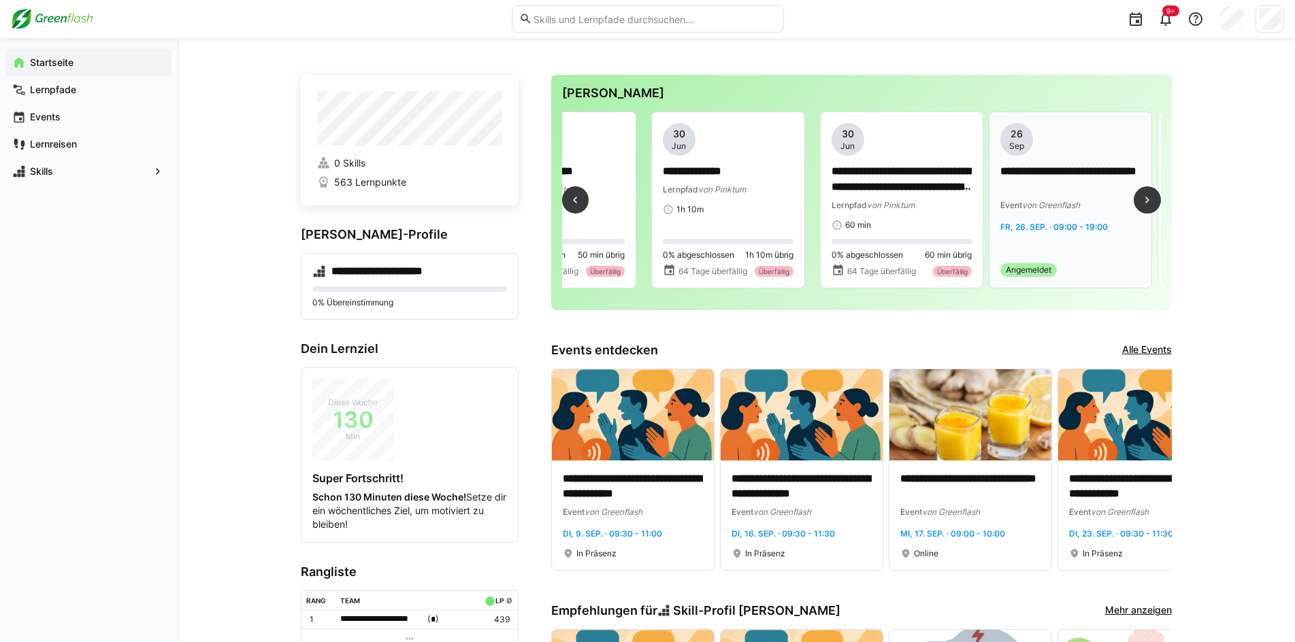
scroll to position [0, 1291]
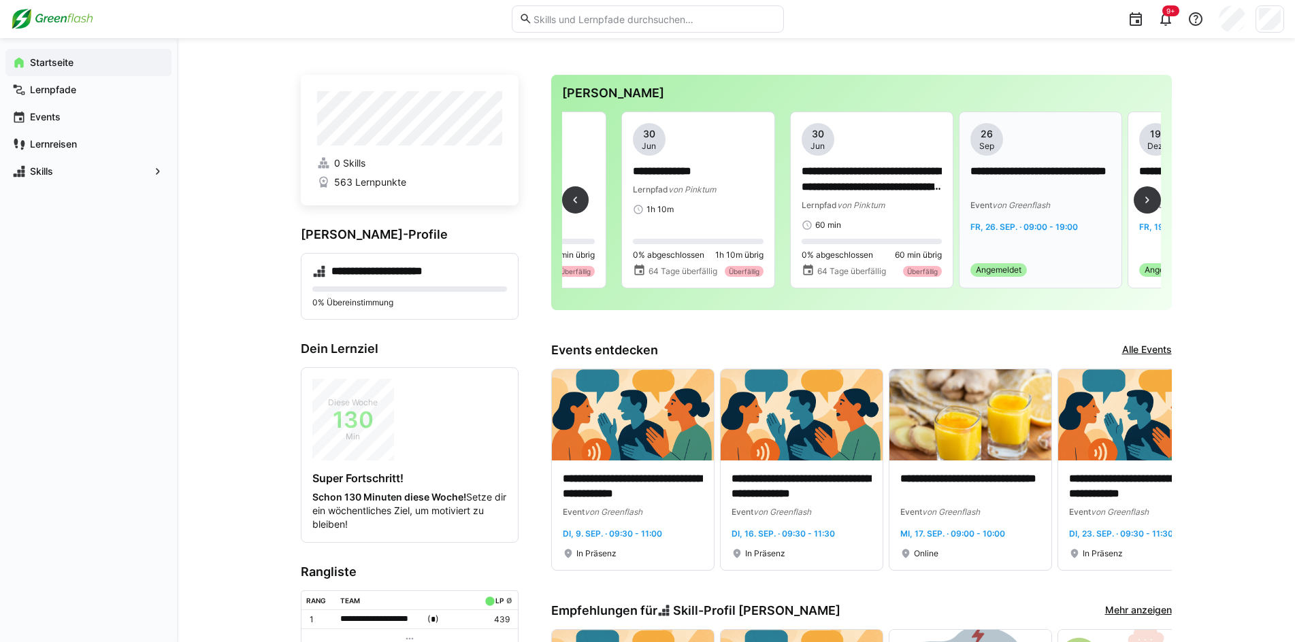
click at [1016, 282] on div "**********" at bounding box center [1041, 200] width 162 height 176
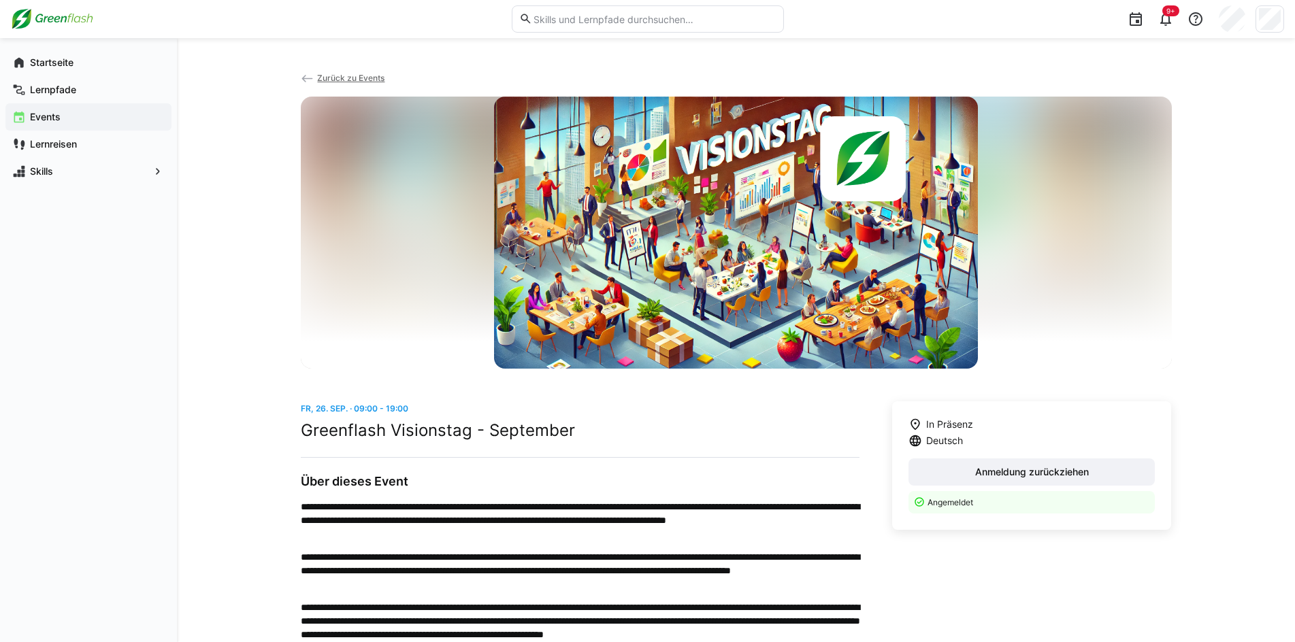
click at [1015, 302] on div at bounding box center [736, 233] width 871 height 272
click at [0, 0] on app-navigation-label "Startseite" at bounding box center [0, 0] width 0 height 0
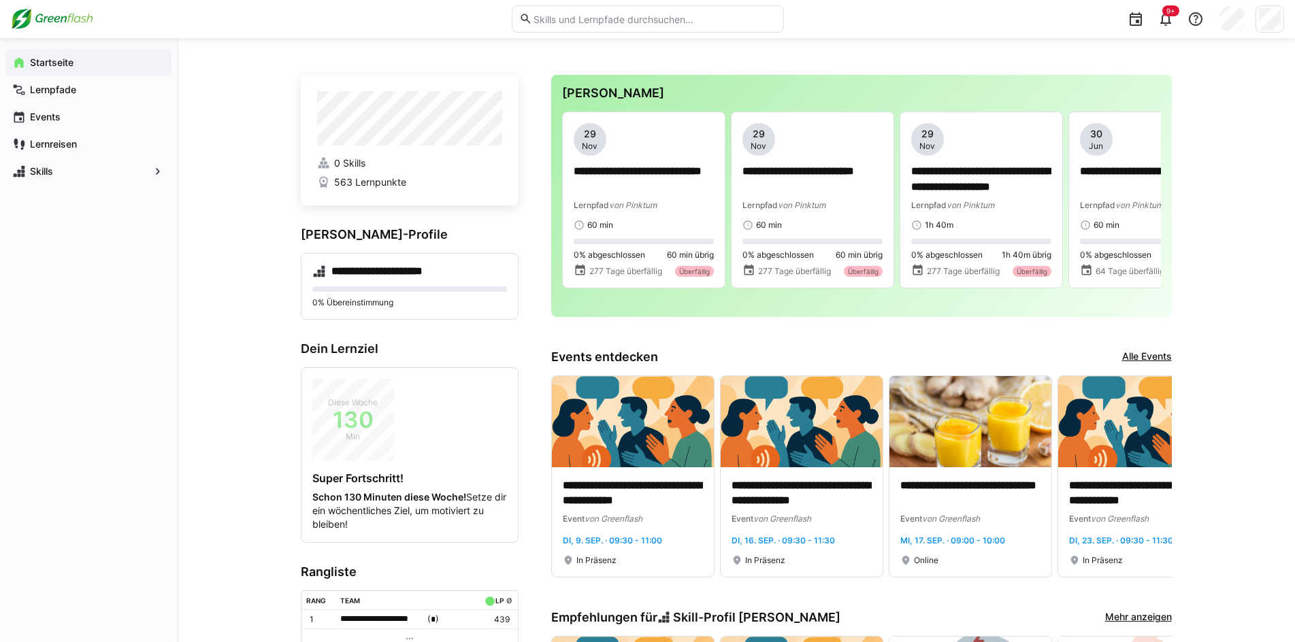
click at [617, 93] on h3 "[PERSON_NAME]" at bounding box center [861, 93] width 599 height 15
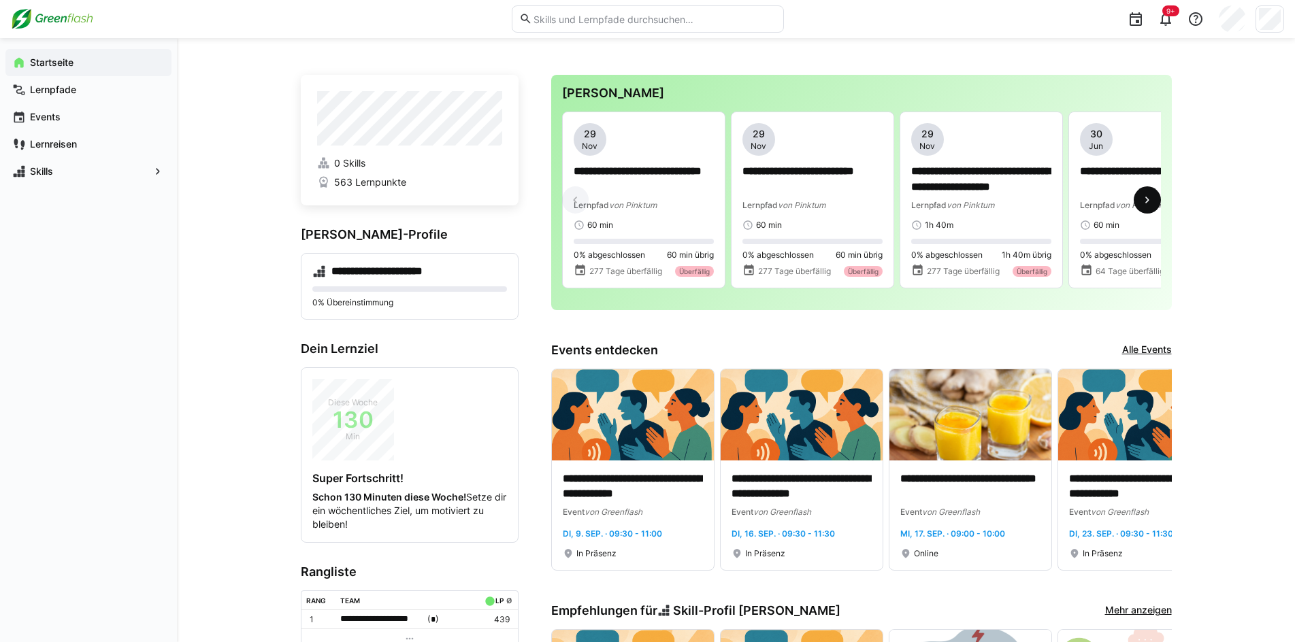
click at [1151, 204] on eds-icon at bounding box center [1148, 200] width 14 height 14
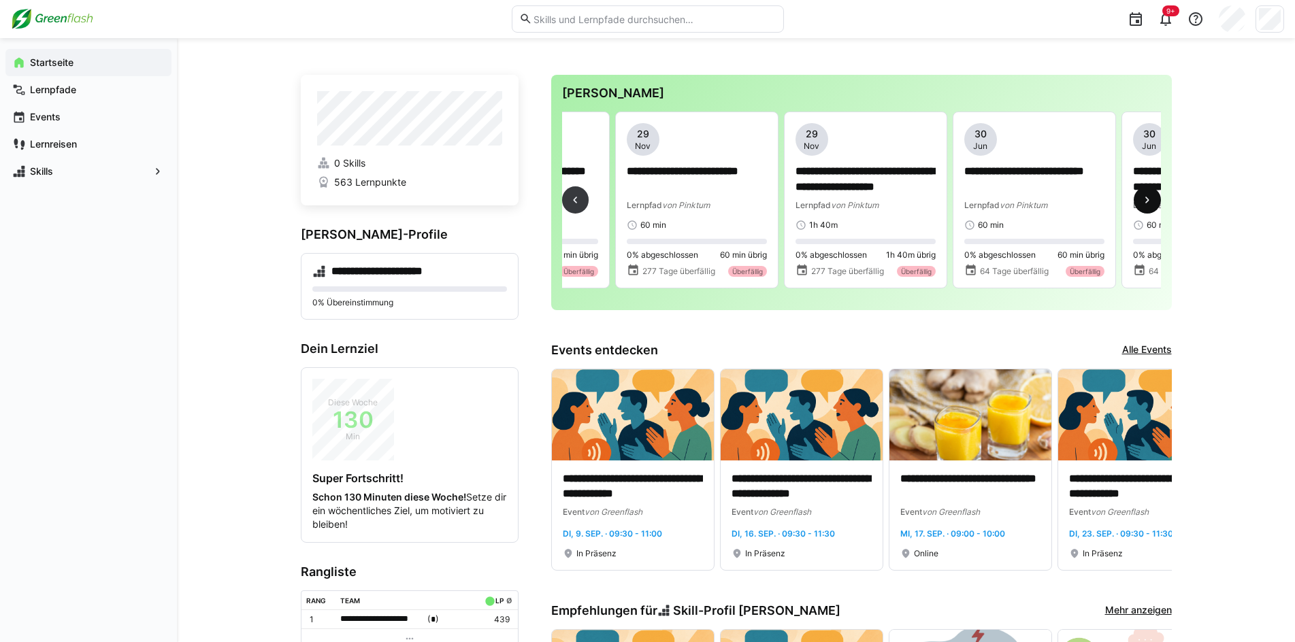
click at [1151, 204] on eds-icon at bounding box center [1148, 200] width 14 height 14
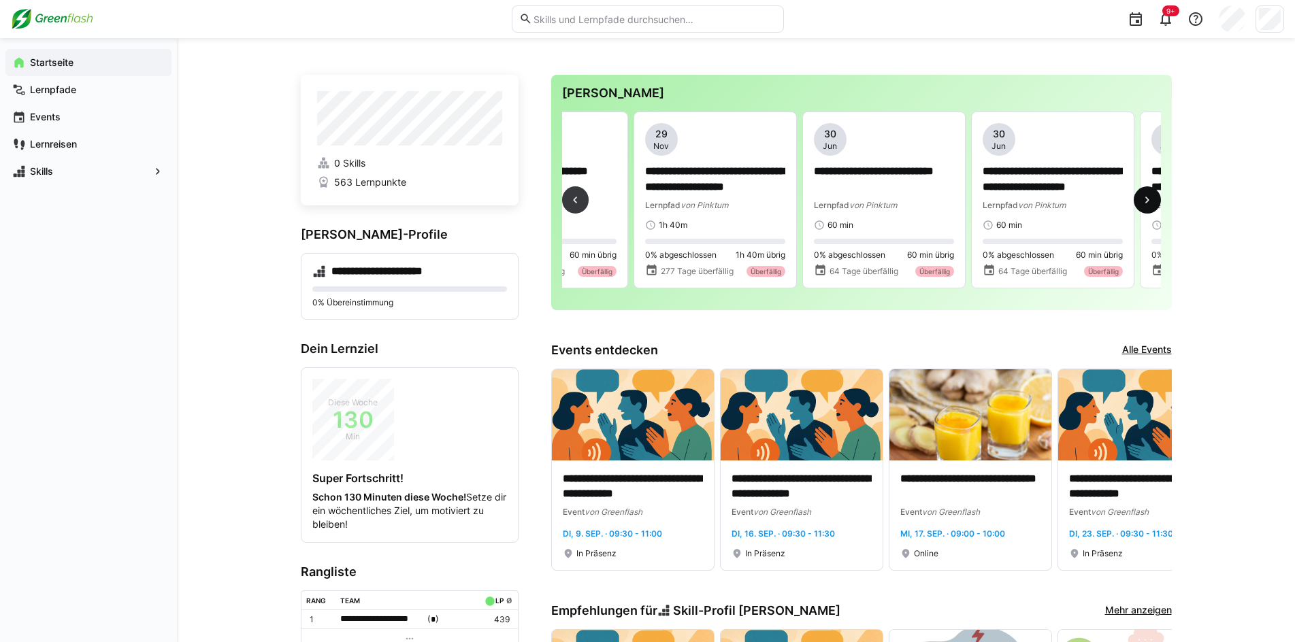
click at [1151, 203] on eds-icon at bounding box center [1148, 200] width 14 height 14
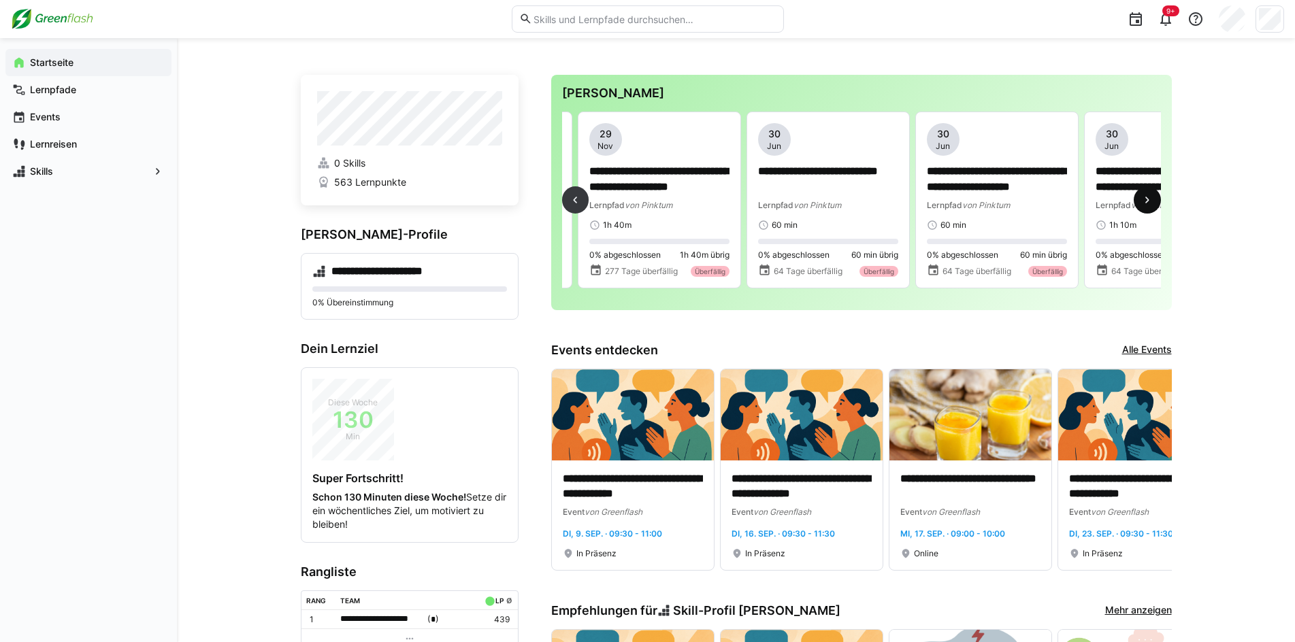
click at [1151, 203] on eds-icon at bounding box center [1148, 200] width 14 height 14
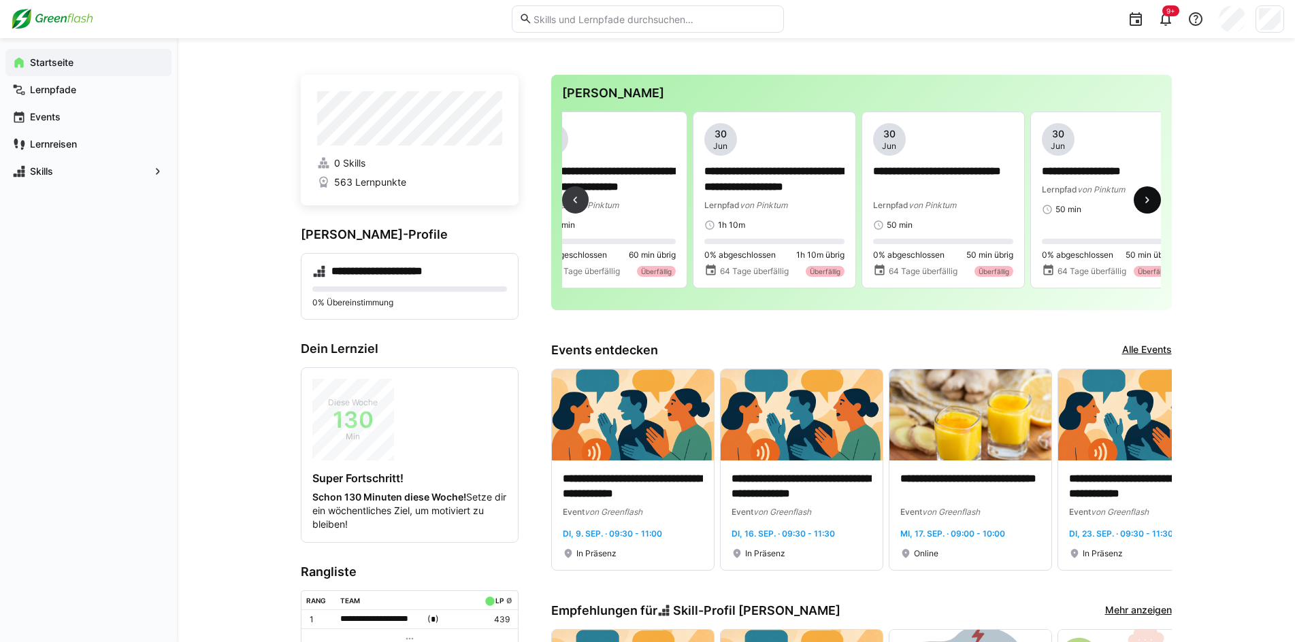
click at [1151, 203] on eds-icon at bounding box center [1148, 200] width 14 height 14
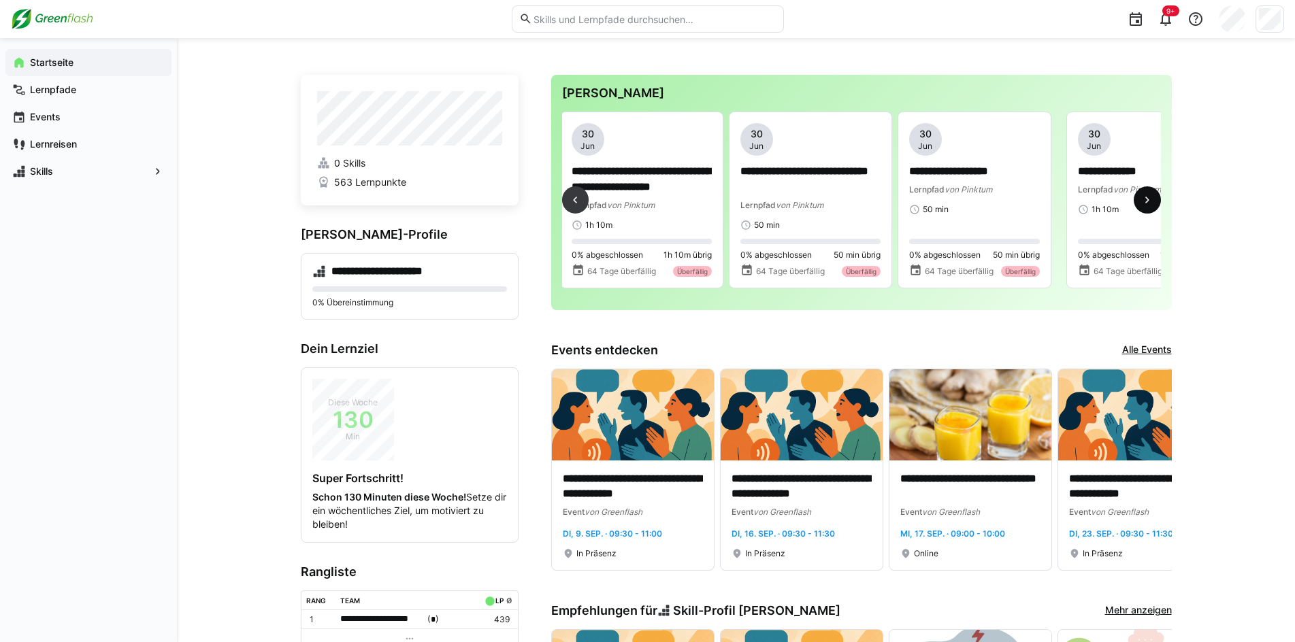
click at [1151, 203] on eds-icon at bounding box center [1148, 200] width 14 height 14
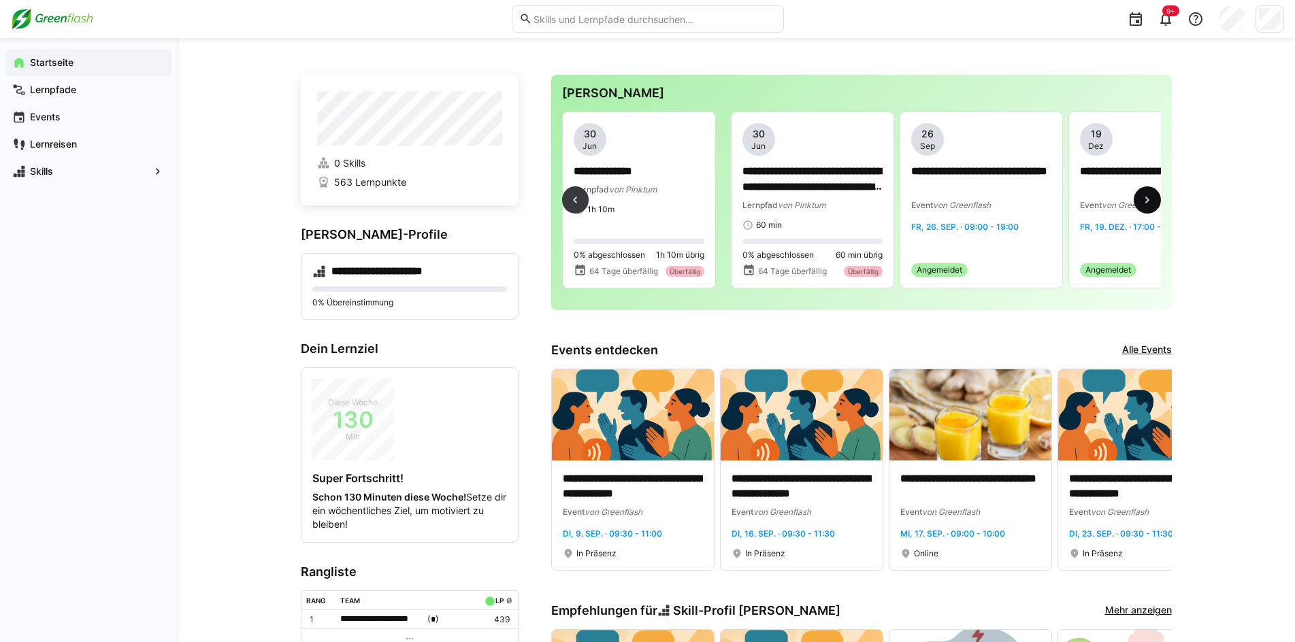
click at [1151, 203] on eds-icon at bounding box center [1148, 200] width 14 height 14
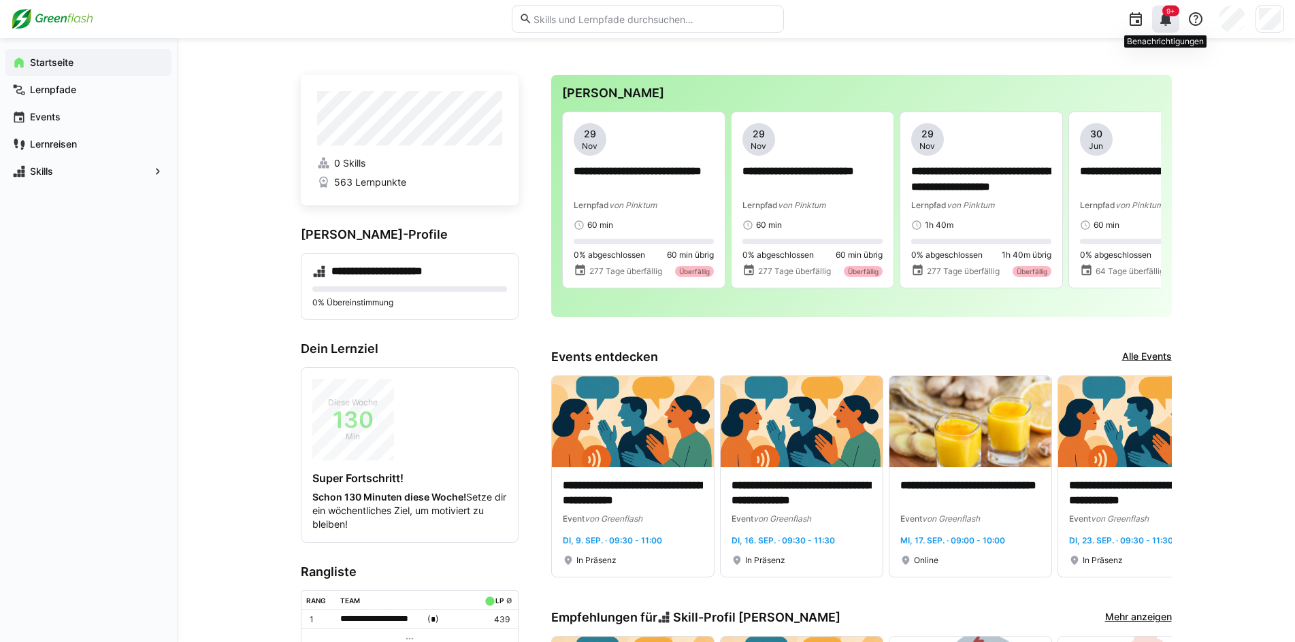
click at [1156, 19] on div "9+" at bounding box center [1165, 18] width 27 height 27
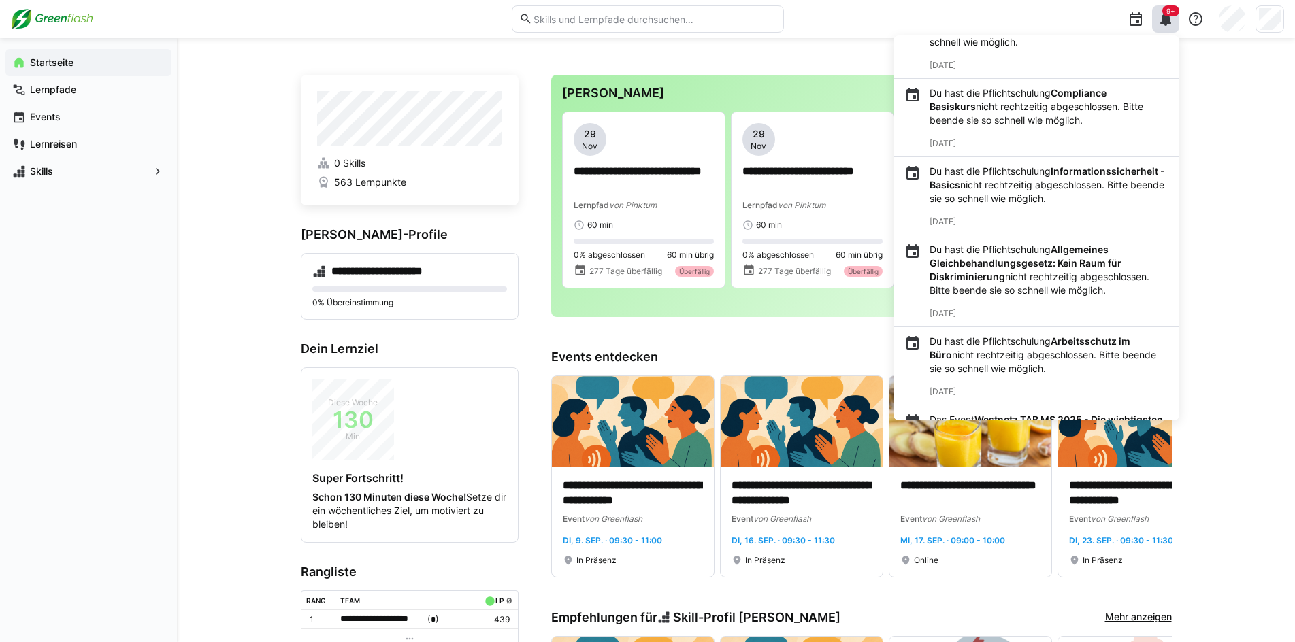
scroll to position [136, 0]
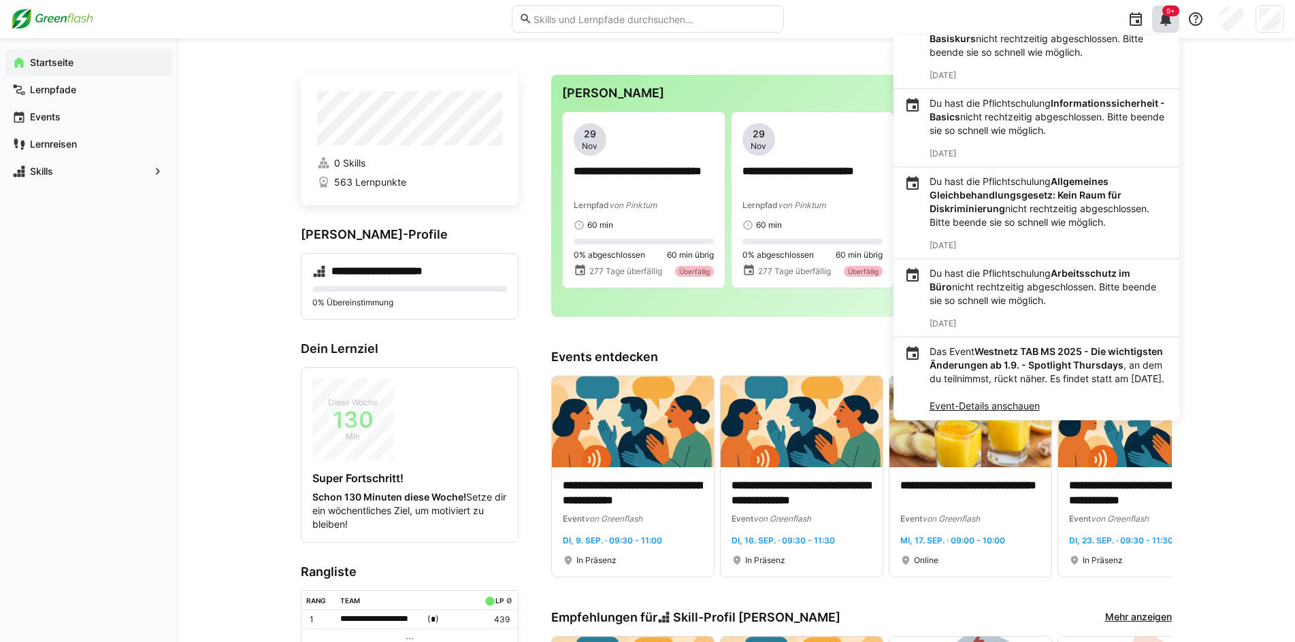
click at [1002, 277] on p "Du hast die Pflichtschulung Arbeitsschutz im Büro nicht rechtzeitig abgeschloss…" at bounding box center [1049, 287] width 239 height 41
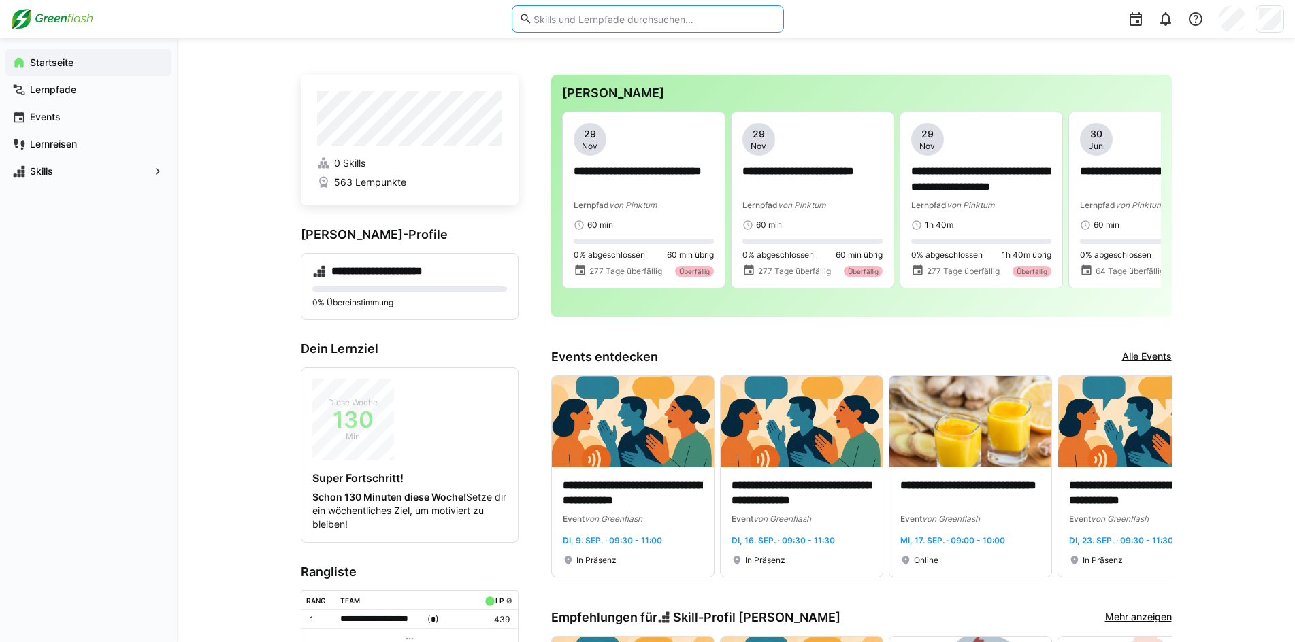
click at [563, 21] on input "text" at bounding box center [654, 19] width 244 height 12
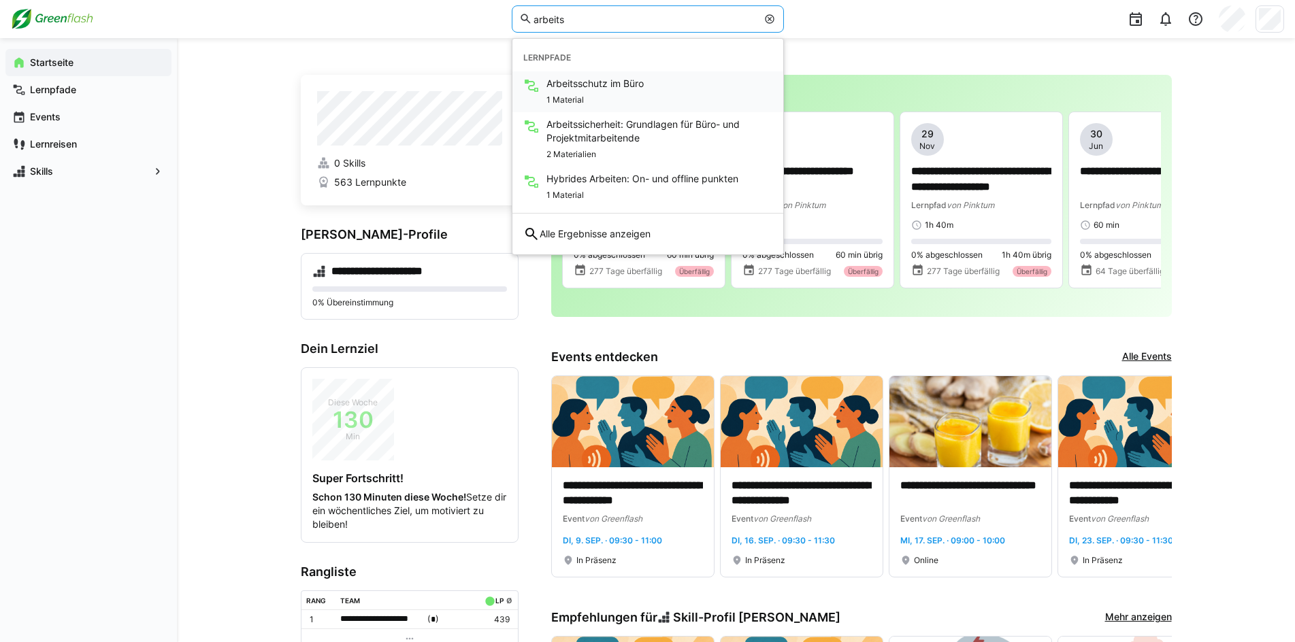
type input "arbeits"
click at [591, 78] on span "Arbeitsschutz im Büro" at bounding box center [594, 84] width 97 height 14
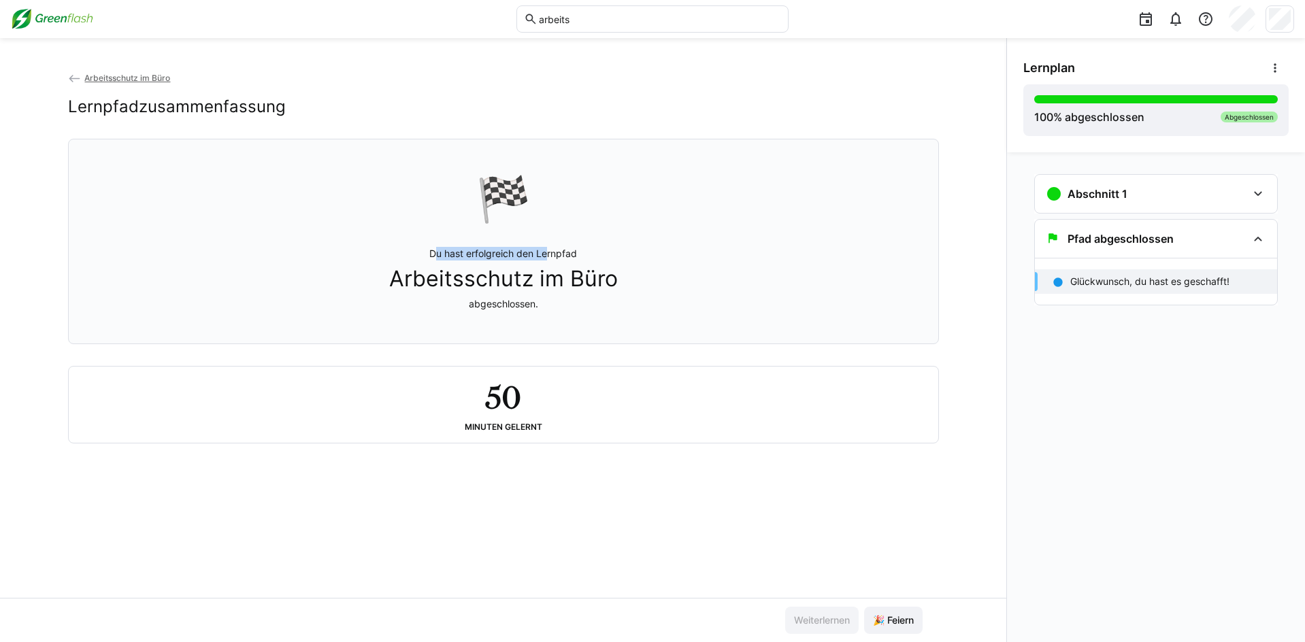
drag, startPoint x: 440, startPoint y: 258, endPoint x: 768, endPoint y: 264, distance: 328.1
click at [732, 260] on div "🏁 Du hast erfolgreich den Lernpfad Arbeitsschutz im Büro abgeschlossen." at bounding box center [504, 242] width 848 height 188
click at [734, 314] on div "🏁 Du hast erfolgreich den Lernpfad Arbeitsschutz im Büro abgeschlossen." at bounding box center [504, 242] width 848 height 188
click at [1198, 189] on div "Abschnitt 1" at bounding box center [1146, 194] width 201 height 16
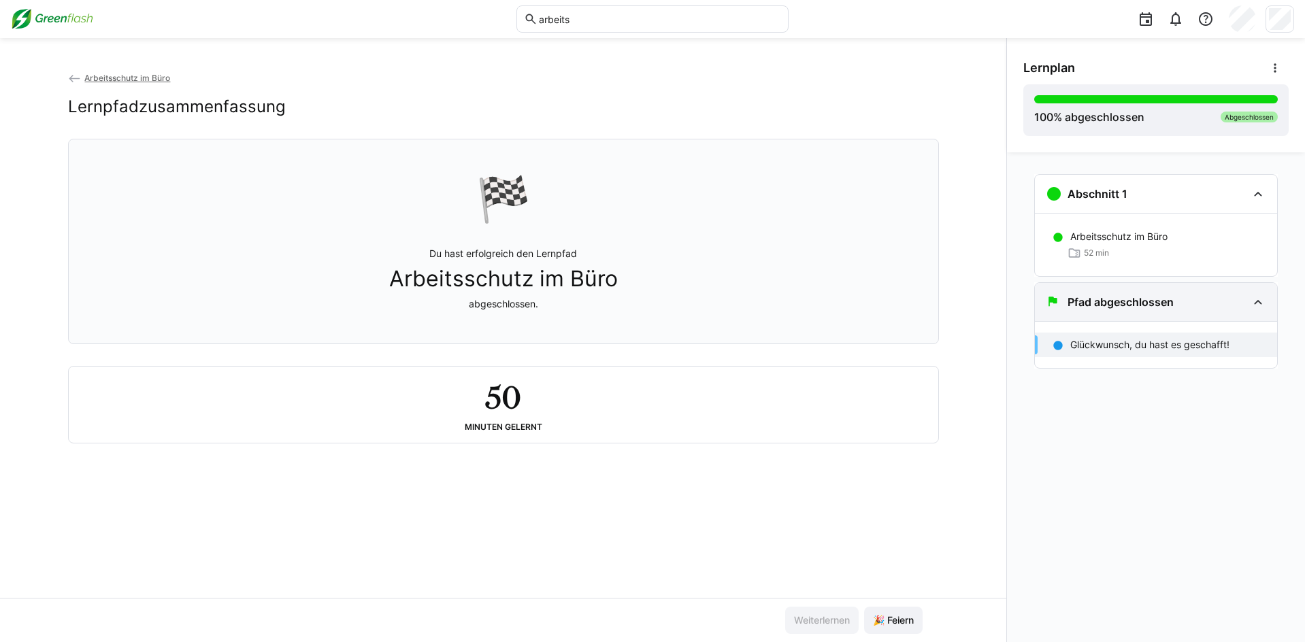
click at [1194, 297] on div "Pfad abgeschlossen" at bounding box center [1146, 302] width 201 height 16
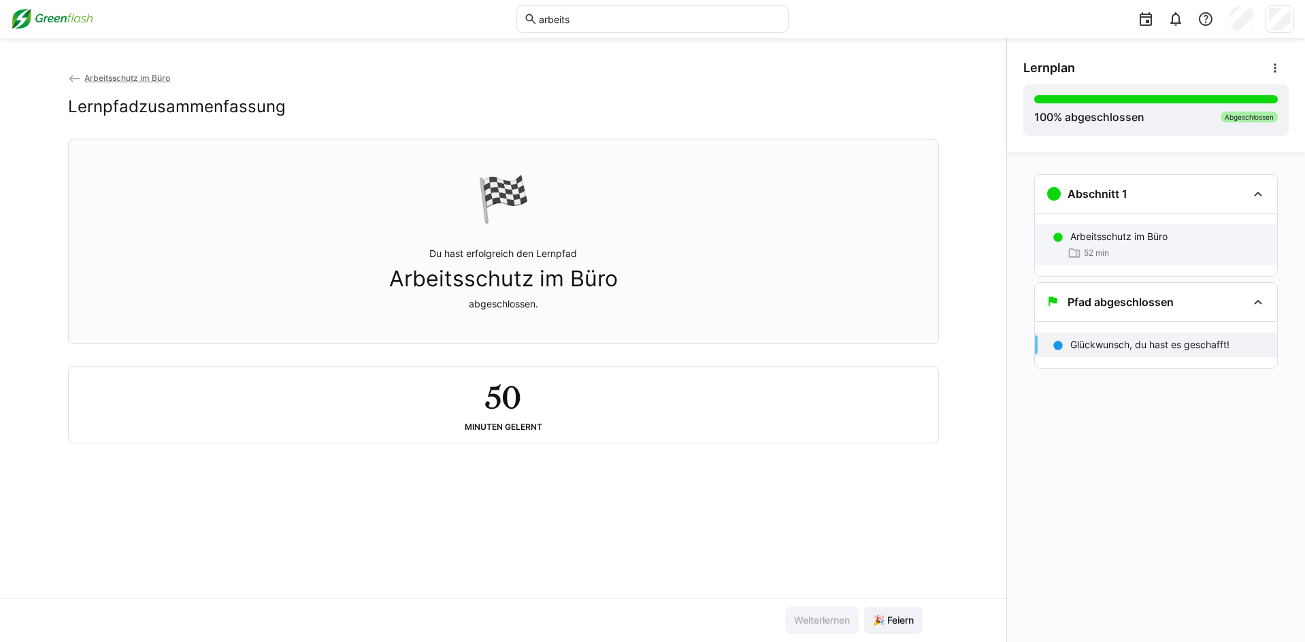
click at [1121, 240] on p "Arbeitsschutz im Büro" at bounding box center [1119, 237] width 97 height 14
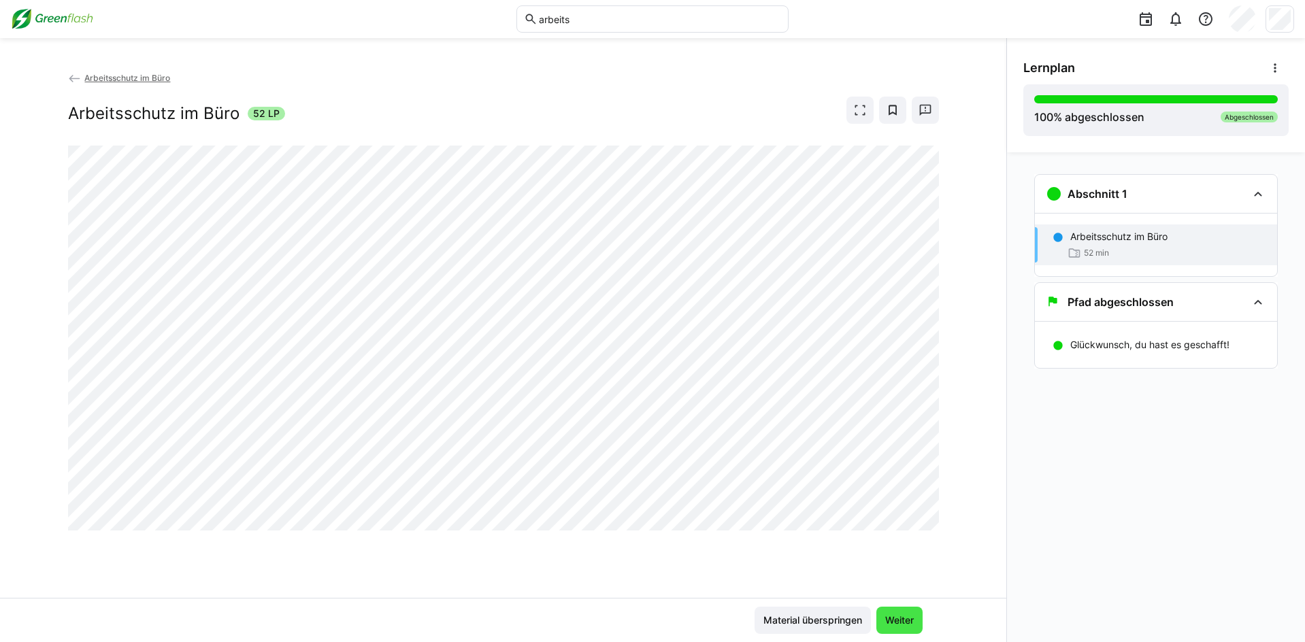
click at [891, 619] on span "Weiter" at bounding box center [899, 621] width 33 height 14
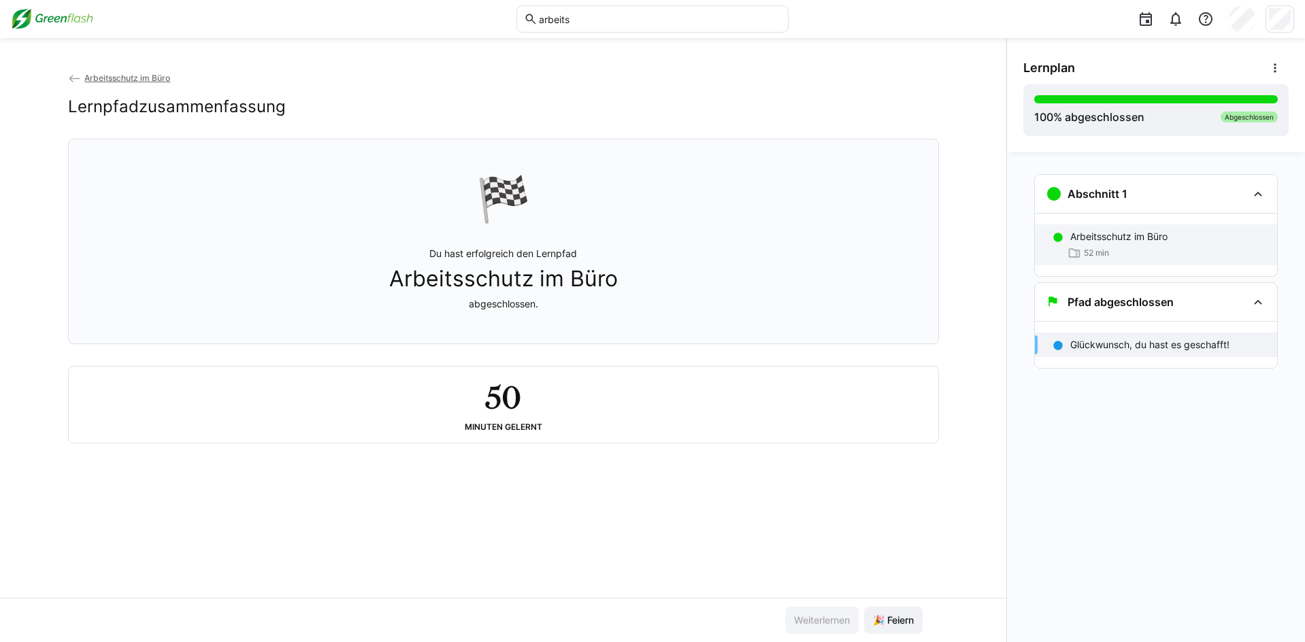
click at [1142, 258] on div "52 min" at bounding box center [1169, 253] width 196 height 14
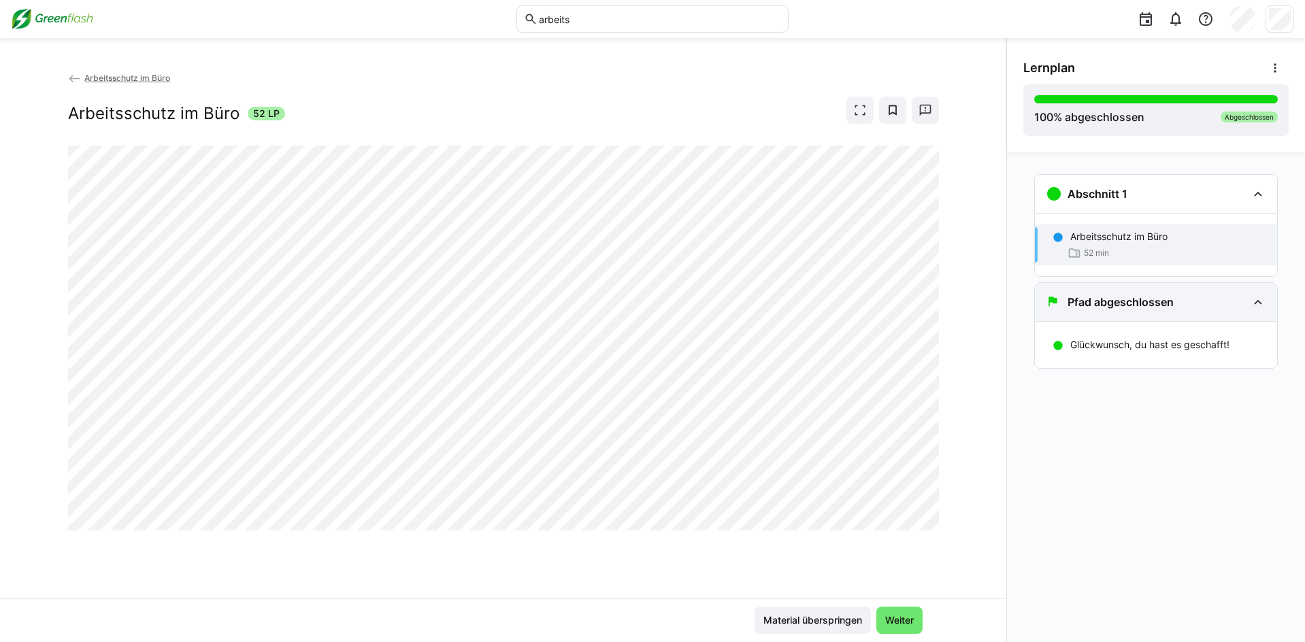
click at [1131, 306] on h3 "Pfad abgeschlossen" at bounding box center [1121, 302] width 106 height 14
click at [902, 621] on span "Weiter" at bounding box center [899, 621] width 33 height 14
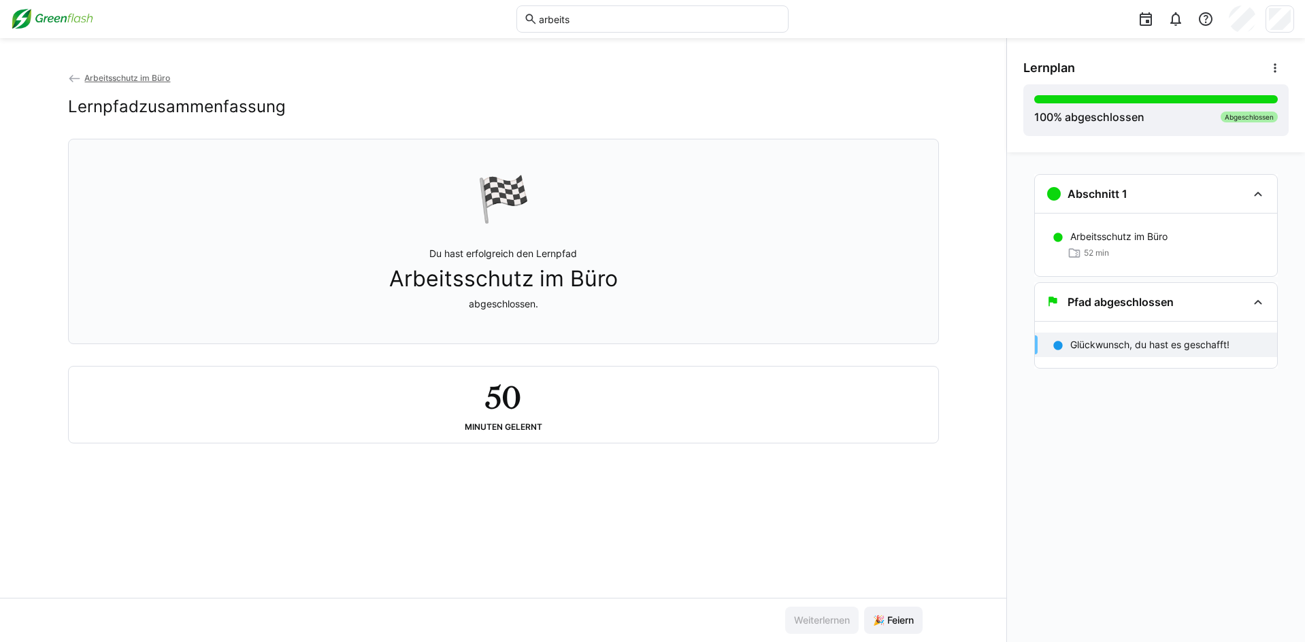
drag, startPoint x: 66, startPoint y: 25, endPoint x: 86, endPoint y: 32, distance: 21.1
click at [66, 23] on img at bounding box center [52, 19] width 82 height 22
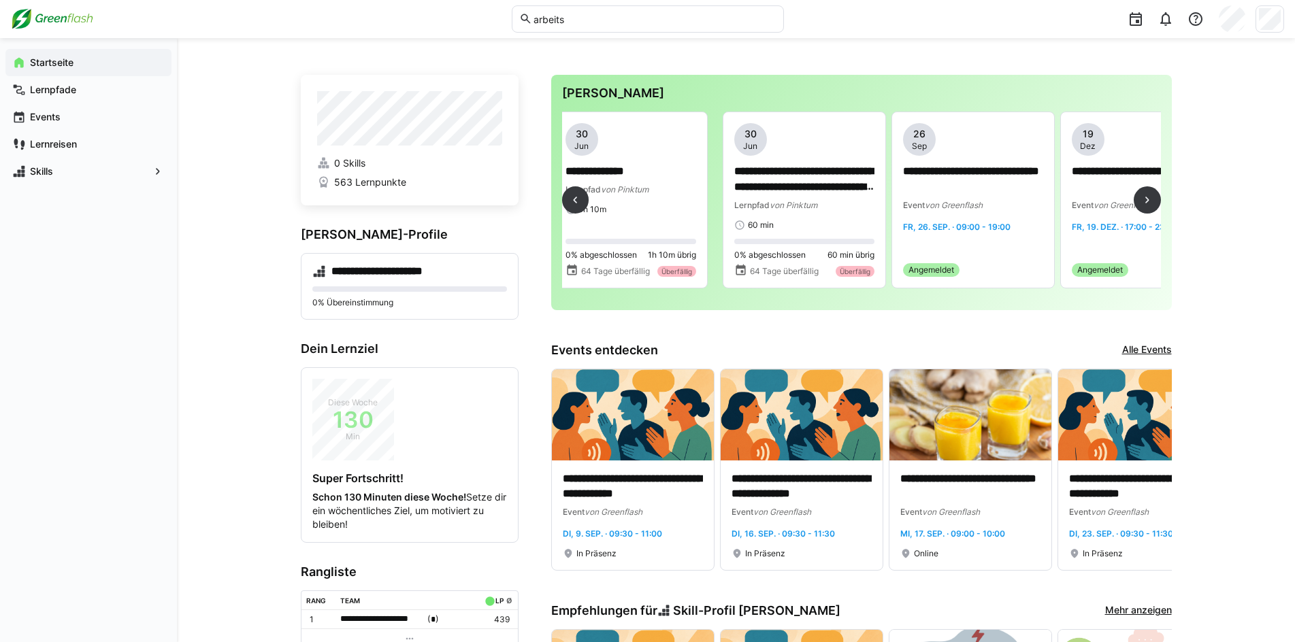
scroll to position [0, 1590]
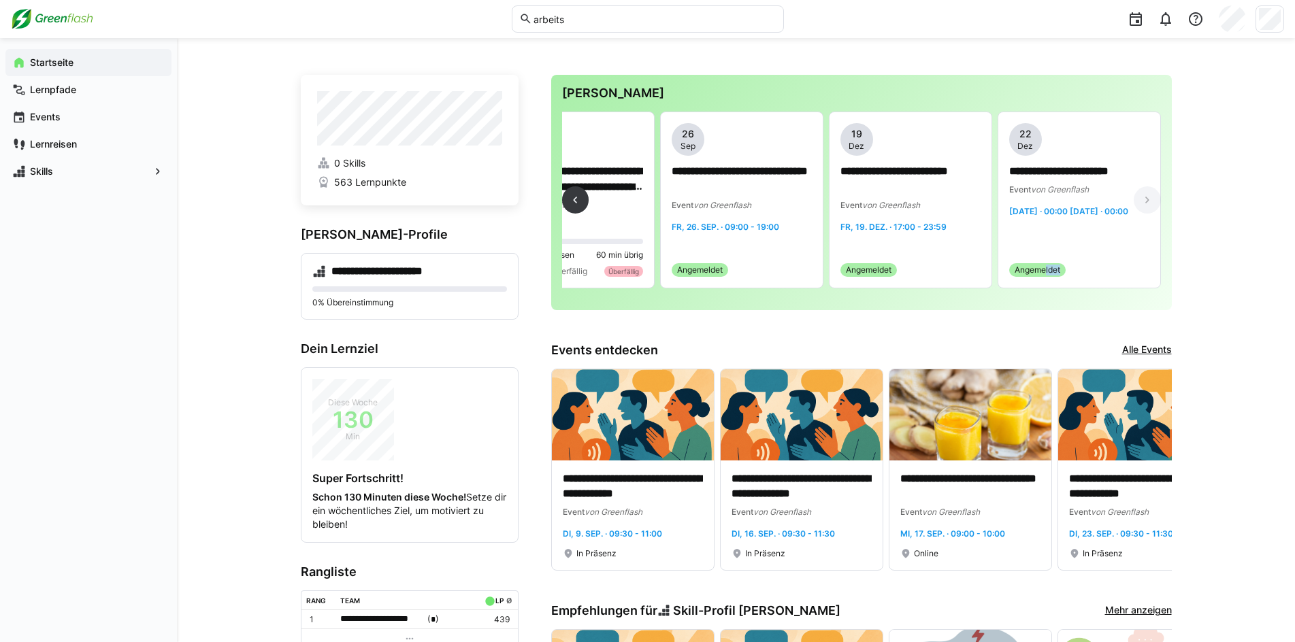
drag, startPoint x: 1100, startPoint y: 299, endPoint x: 1045, endPoint y: 301, distance: 55.2
click at [1045, 299] on div "**********" at bounding box center [861, 206] width 599 height 188
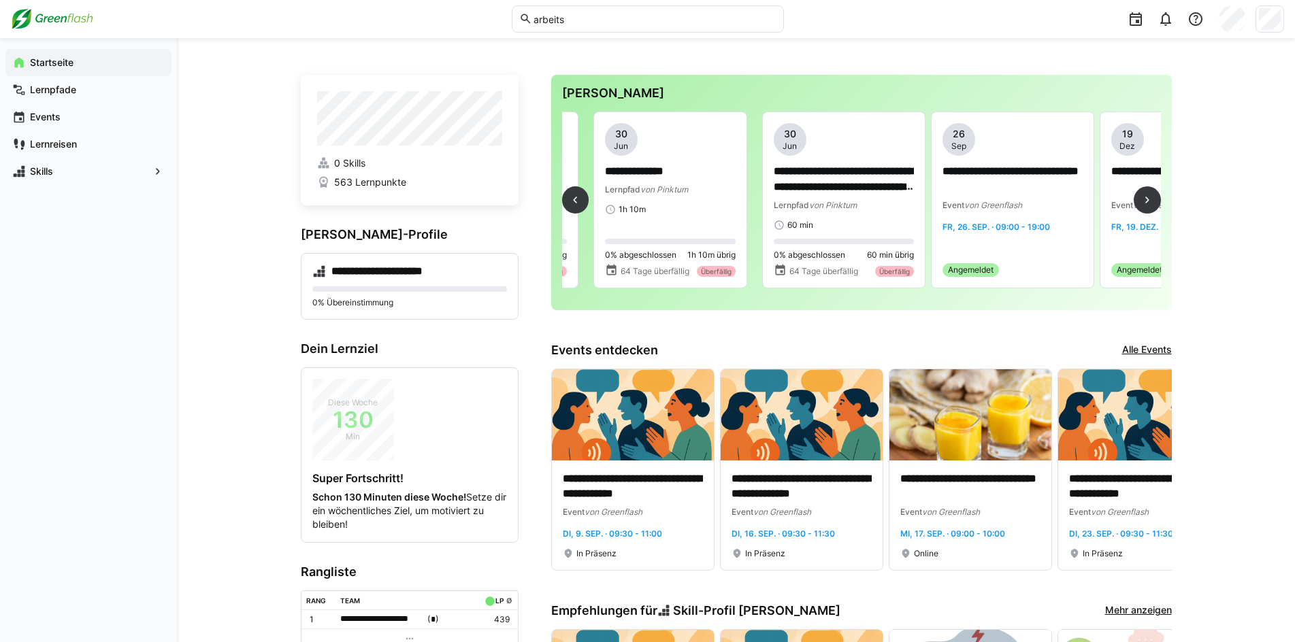
scroll to position [0, 0]
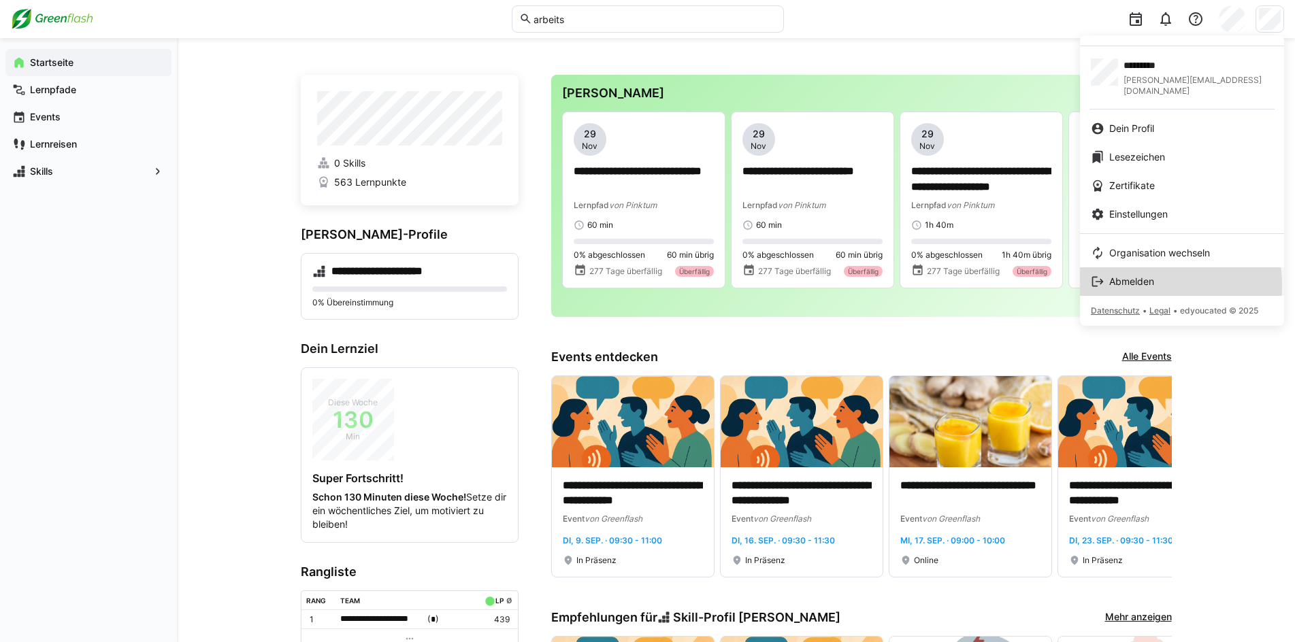
click at [1128, 275] on span "Abmelden" at bounding box center [1131, 282] width 45 height 14
